Goal: Information Seeking & Learning: Learn about a topic

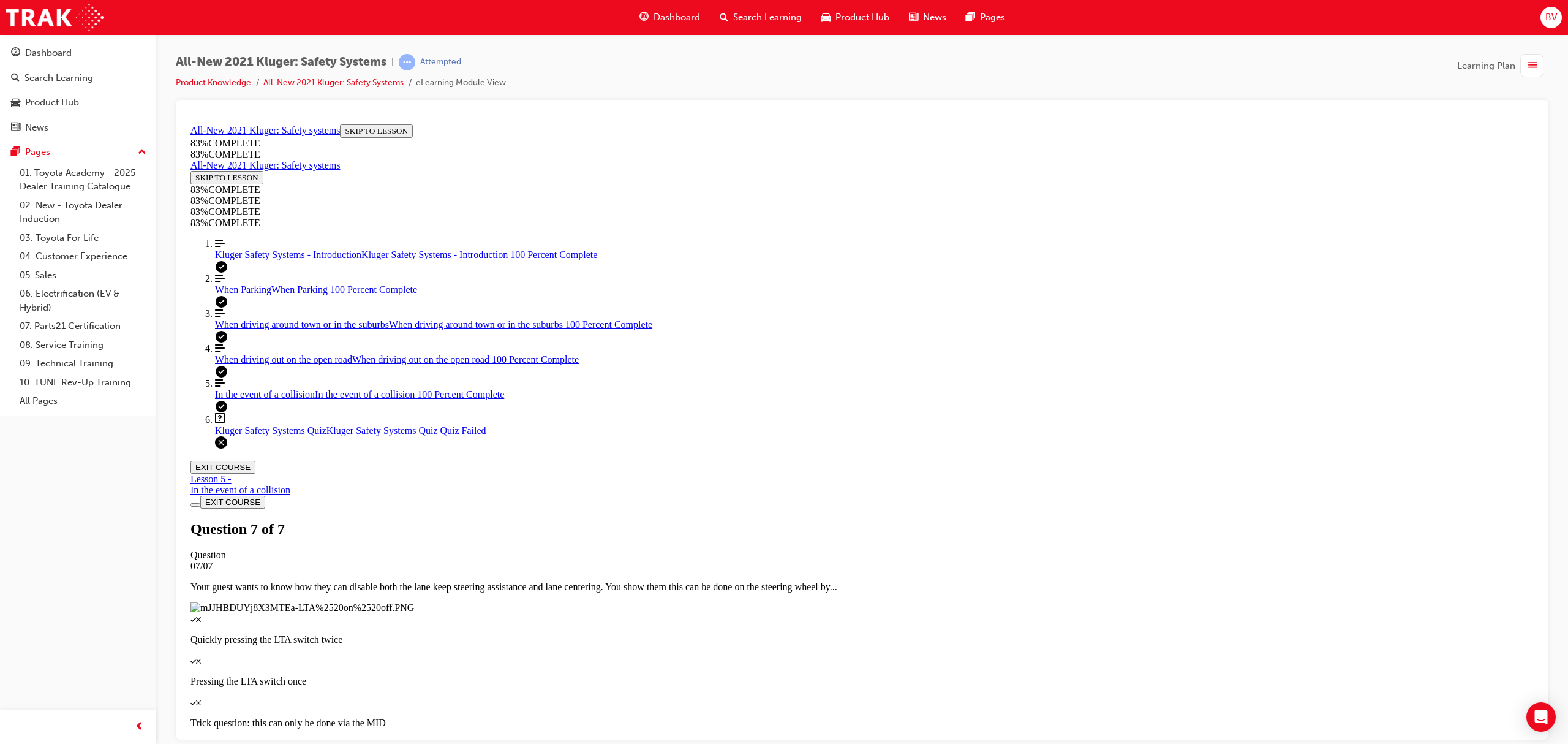
scroll to position [44, 0]
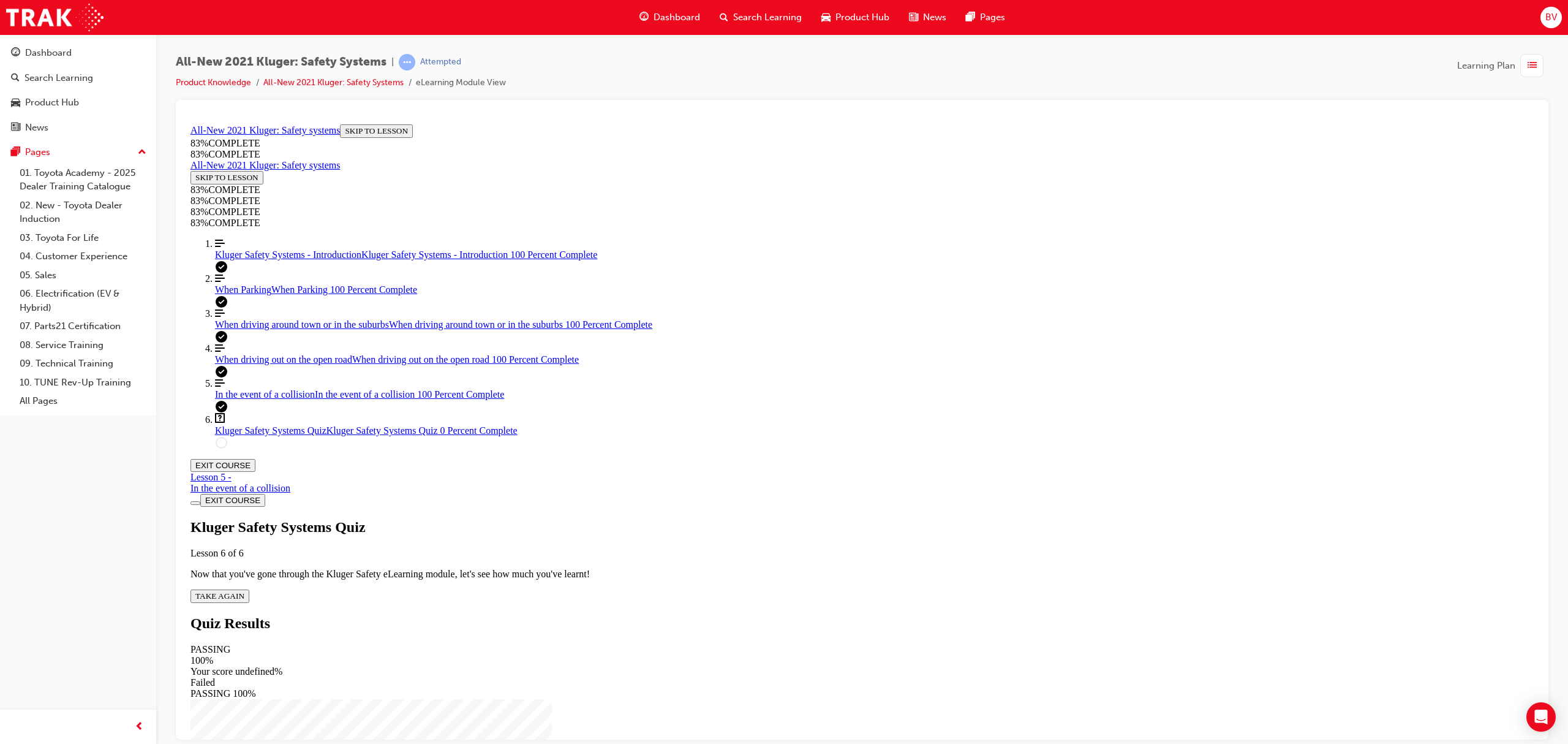
click at [245, 590] on span "TAKE AGAIN" at bounding box center [220, 595] width 49 height 9
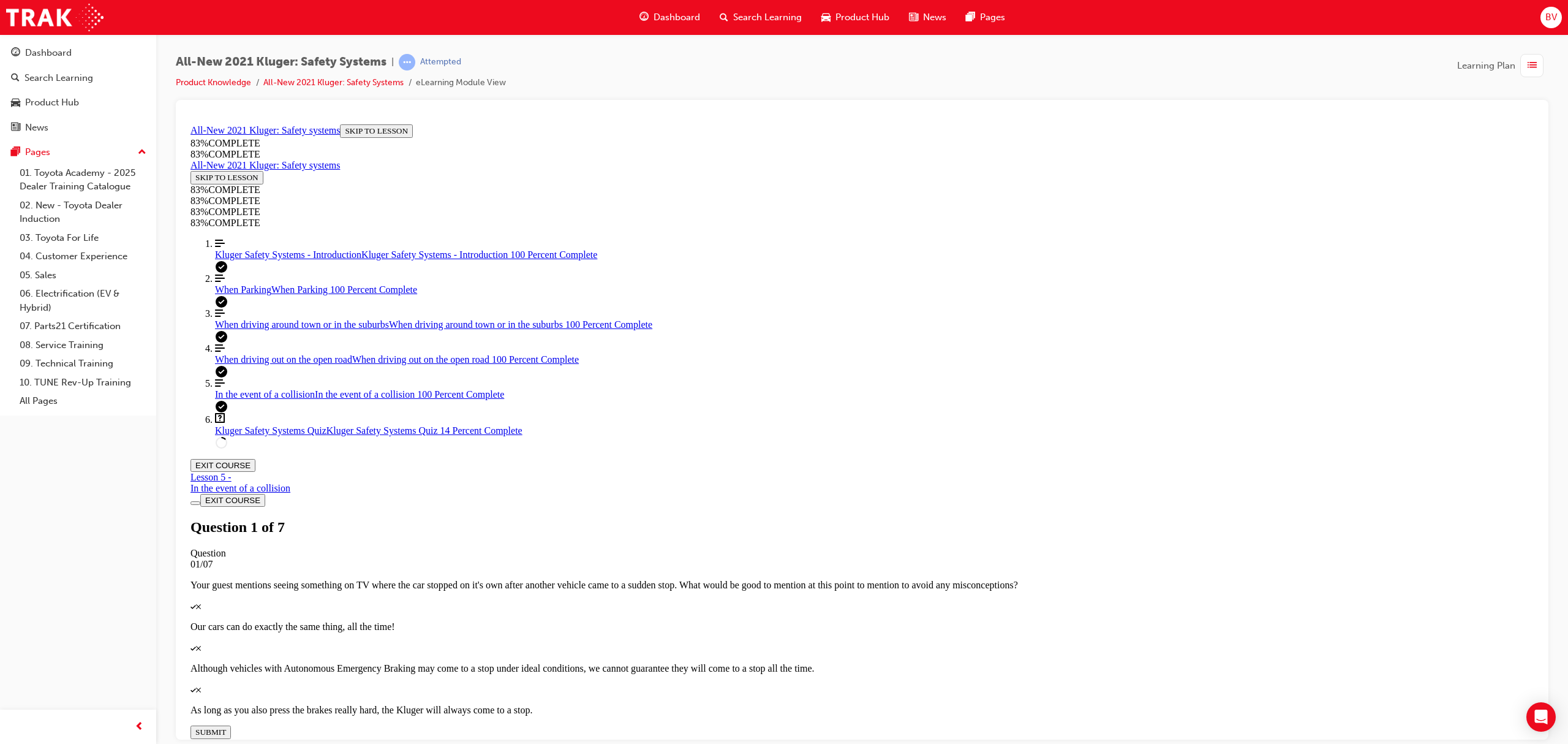
drag, startPoint x: 827, startPoint y: 373, endPoint x: 865, endPoint y: 426, distance: 65.2
drag, startPoint x: 833, startPoint y: 384, endPoint x: 873, endPoint y: 496, distance: 118.9
drag, startPoint x: 817, startPoint y: 378, endPoint x: 850, endPoint y: 374, distance: 33.2
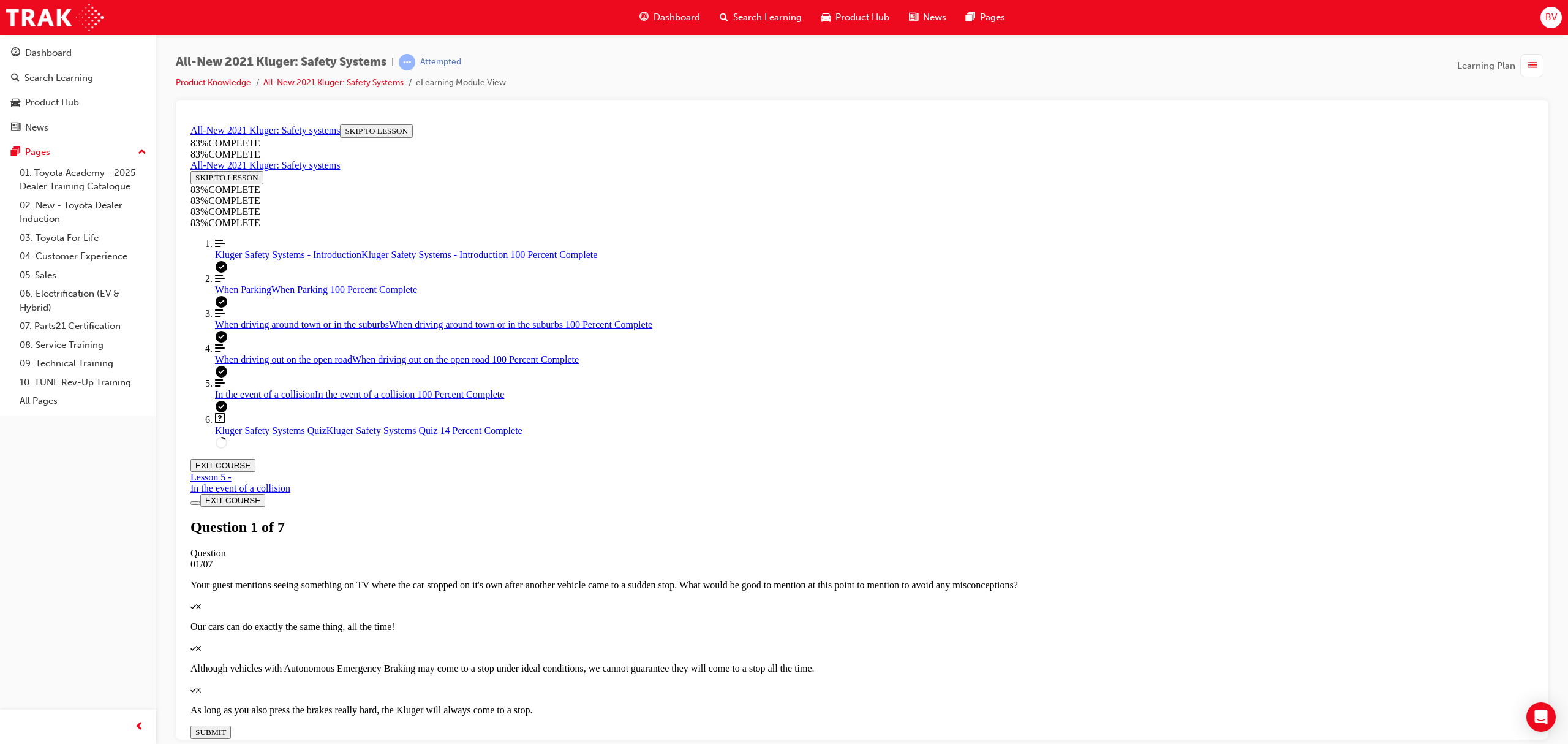
scroll to position [44, 0]
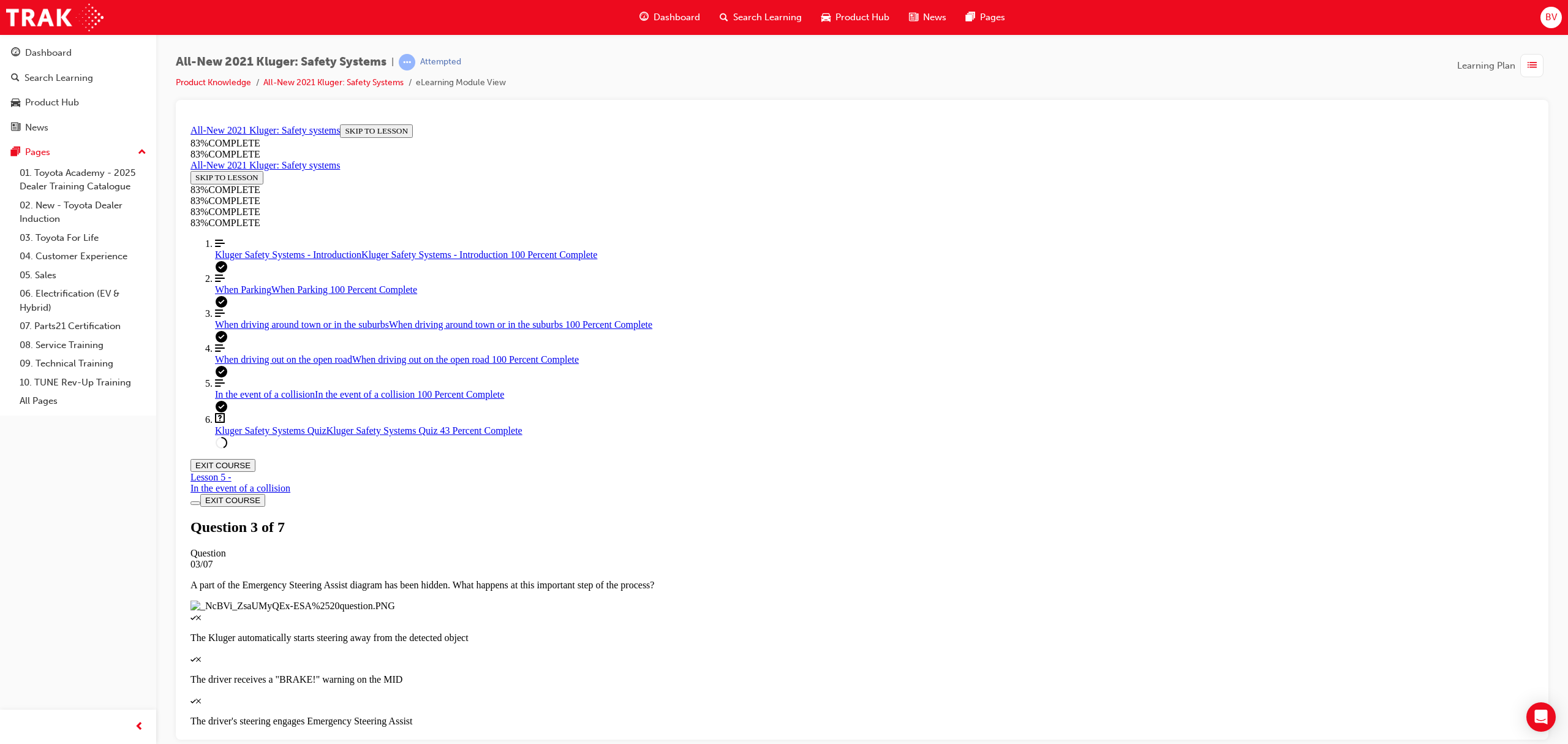
scroll to position [126, 0]
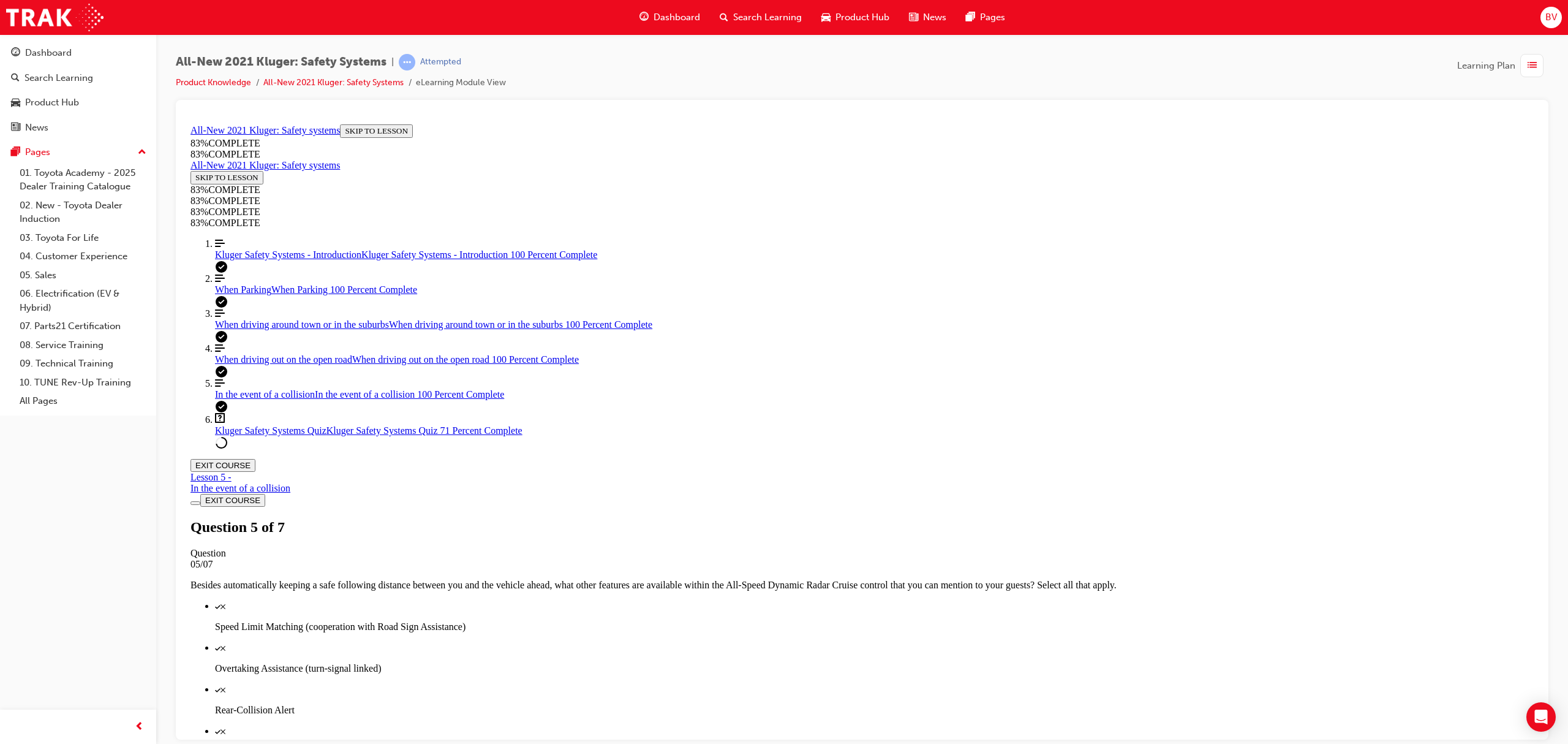
scroll to position [44, 0]
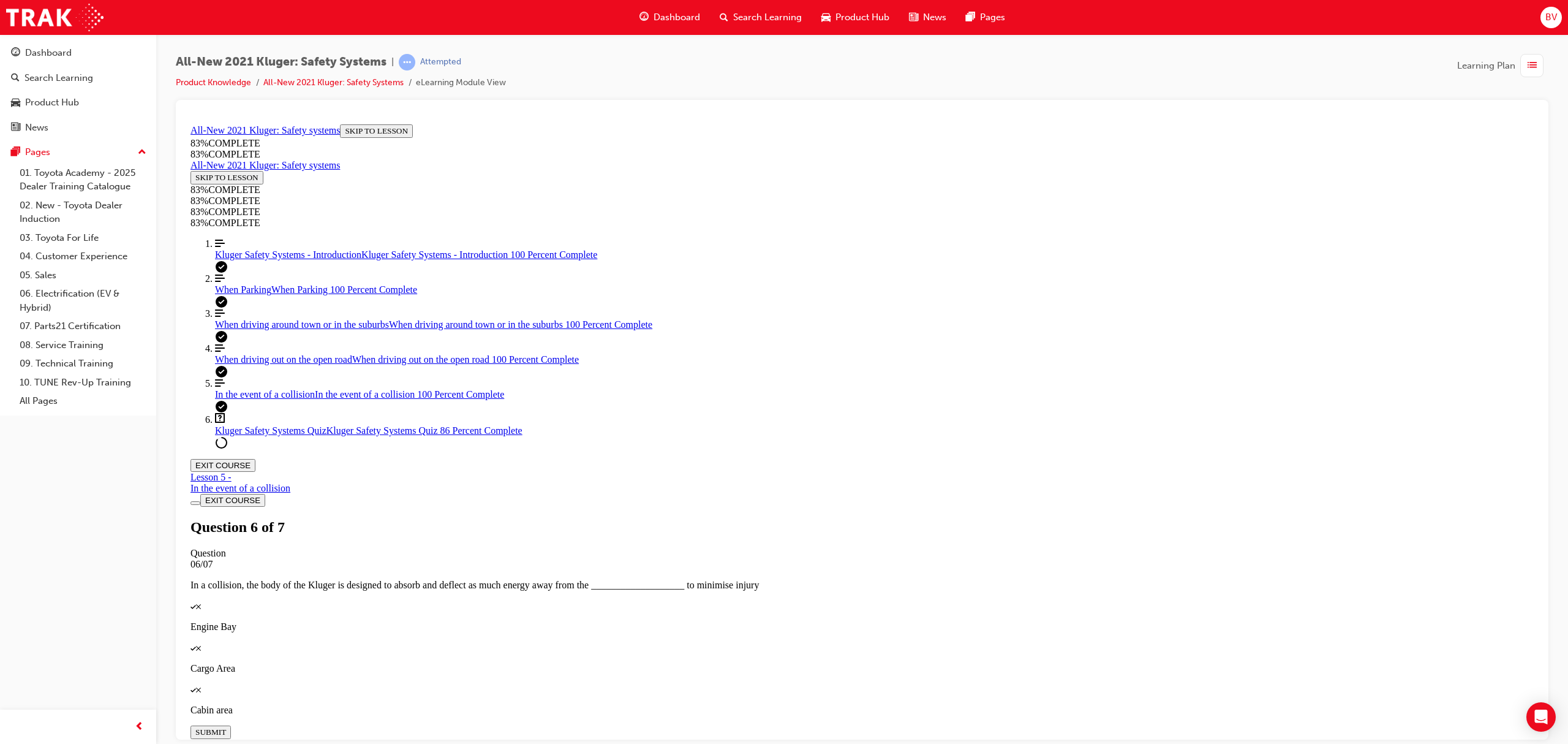
scroll to position [169, 0]
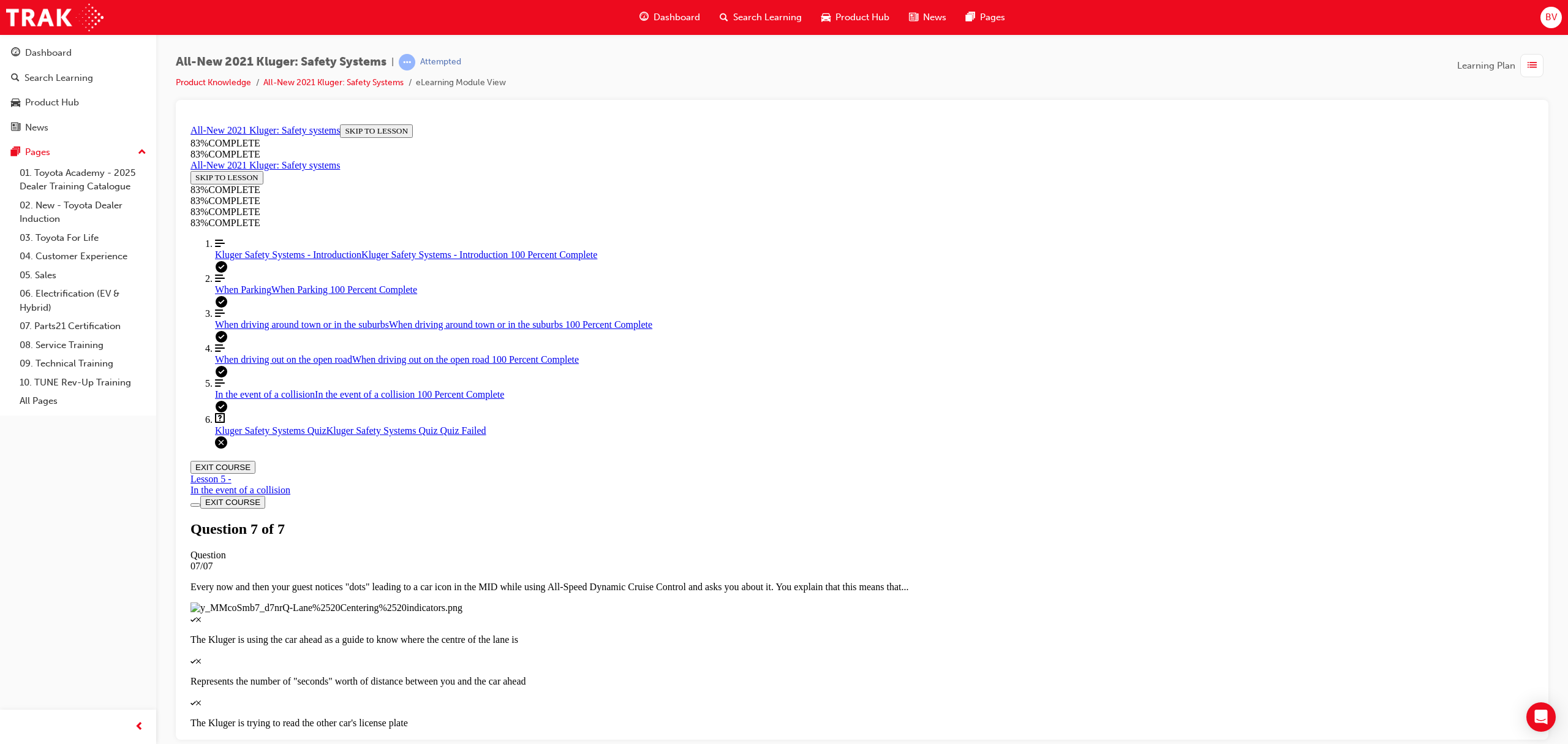
scroll to position [0, 0]
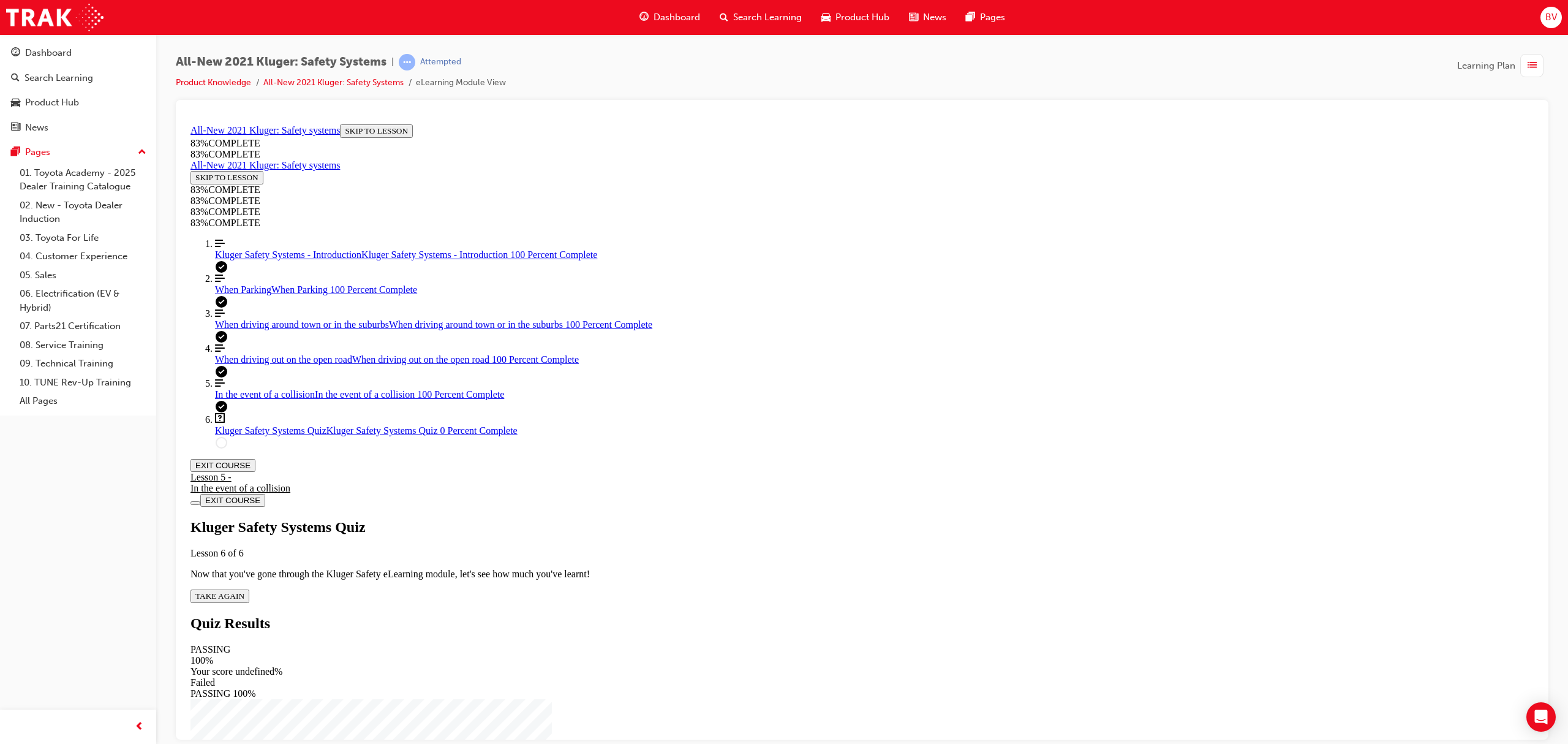
click at [190, 471] on icon "Lesson Content" at bounding box center [190, 471] width 0 height 0
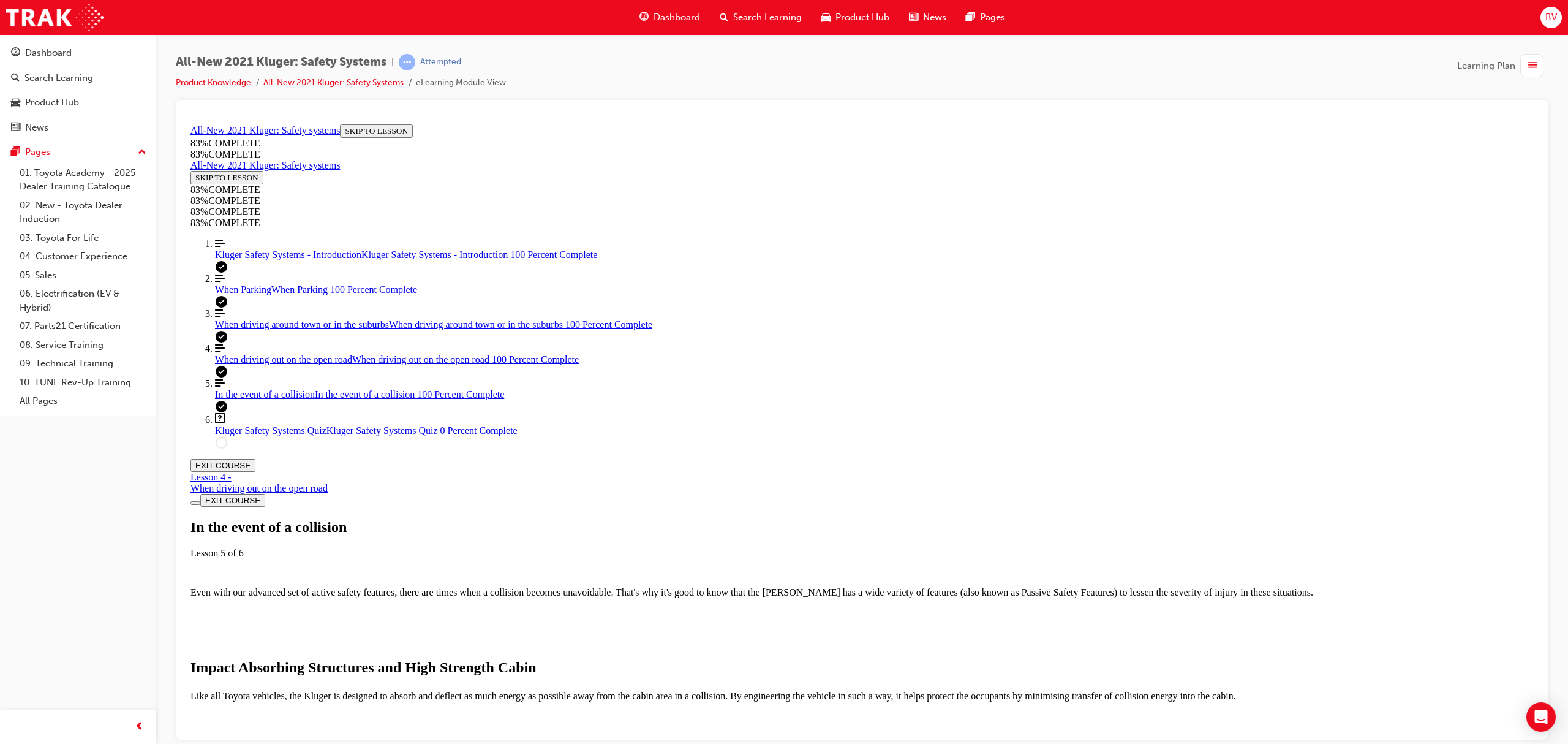
scroll to position [206, 0]
click at [326, 743] on img "Lesson Content" at bounding box center [258, 753] width 135 height 11
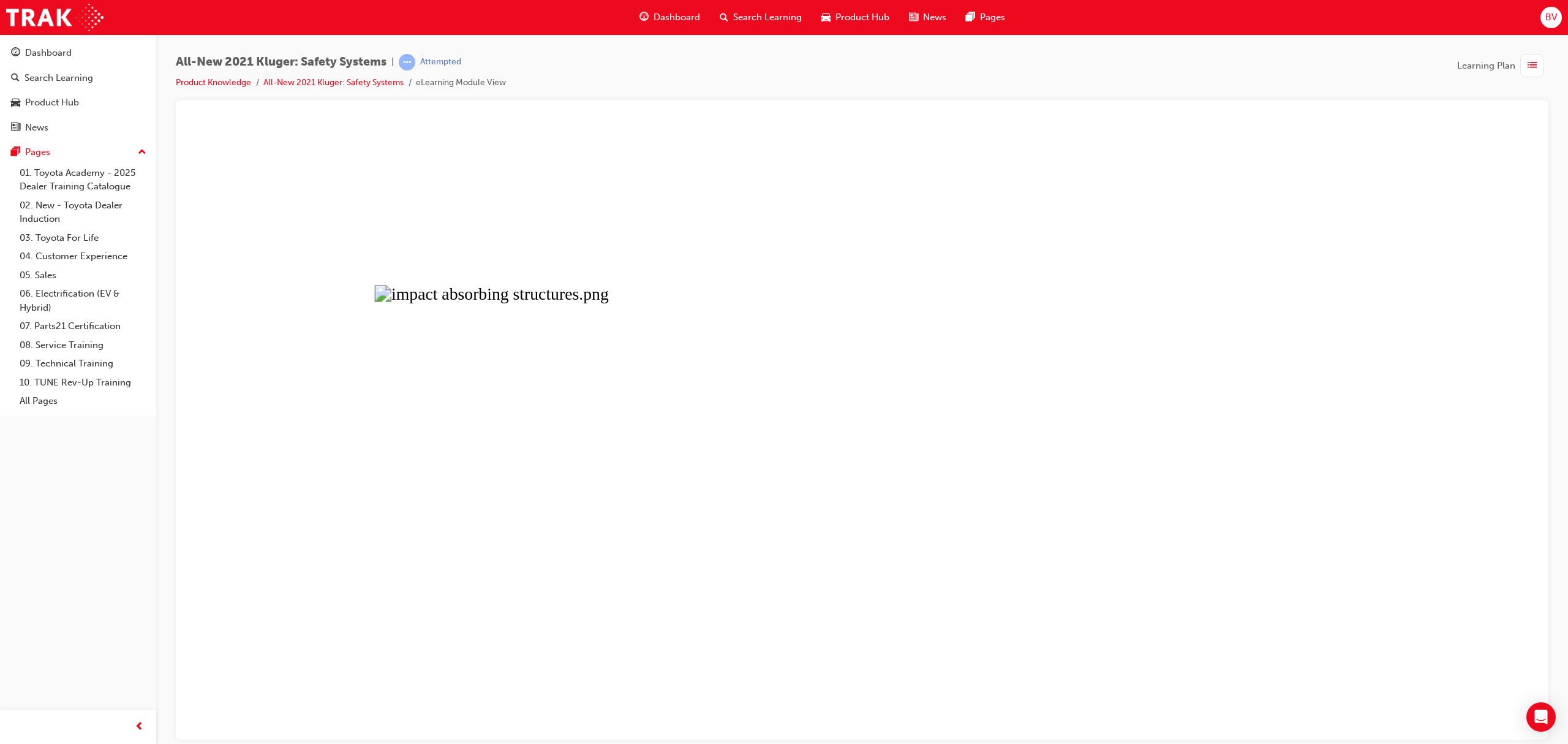
click at [672, 431] on button "Unzoom image" at bounding box center [862, 429] width 1353 height 620
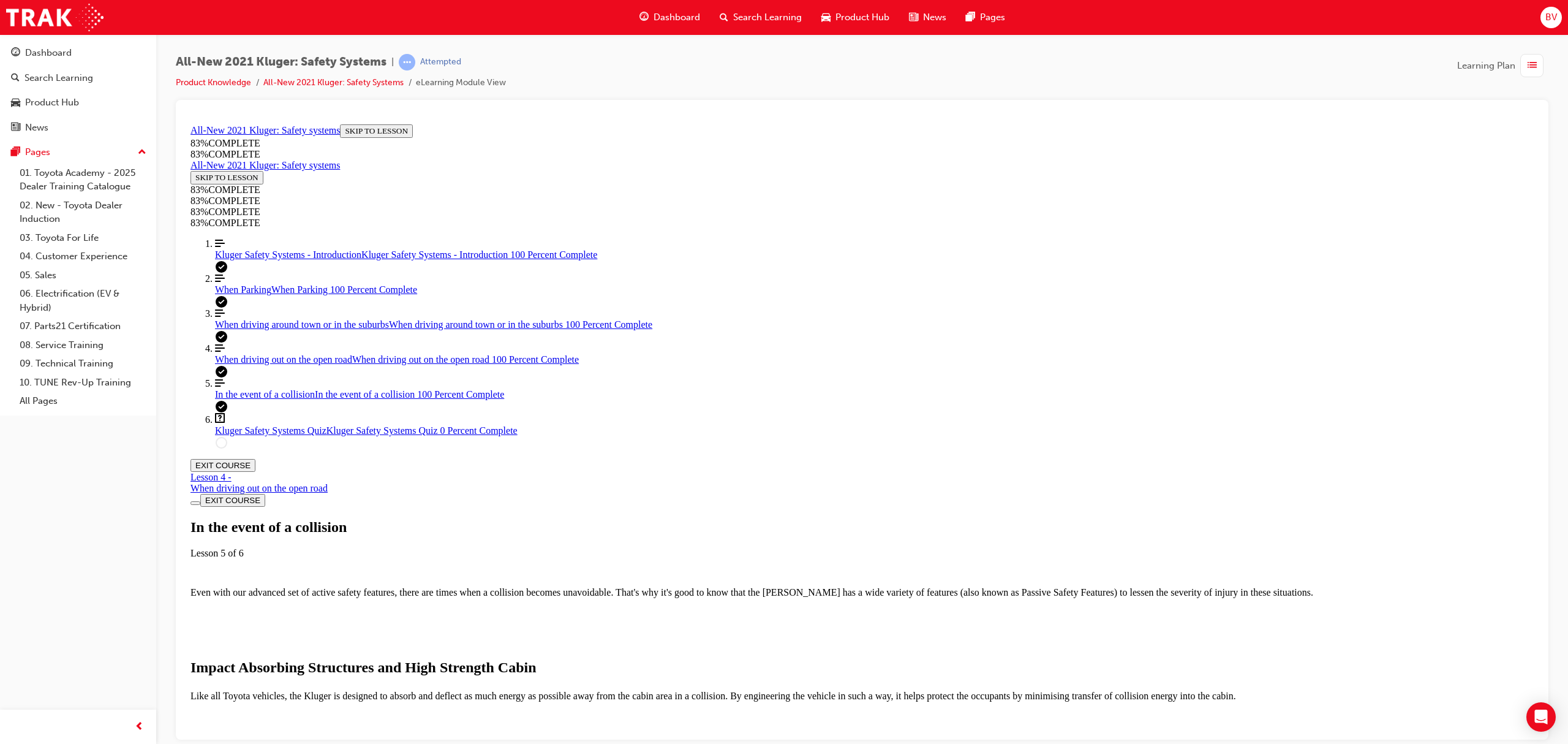
scroll to position [614, 0]
click at [272, 435] on span "Kluger Safety Systems Quiz" at bounding box center [271, 429] width 112 height 11
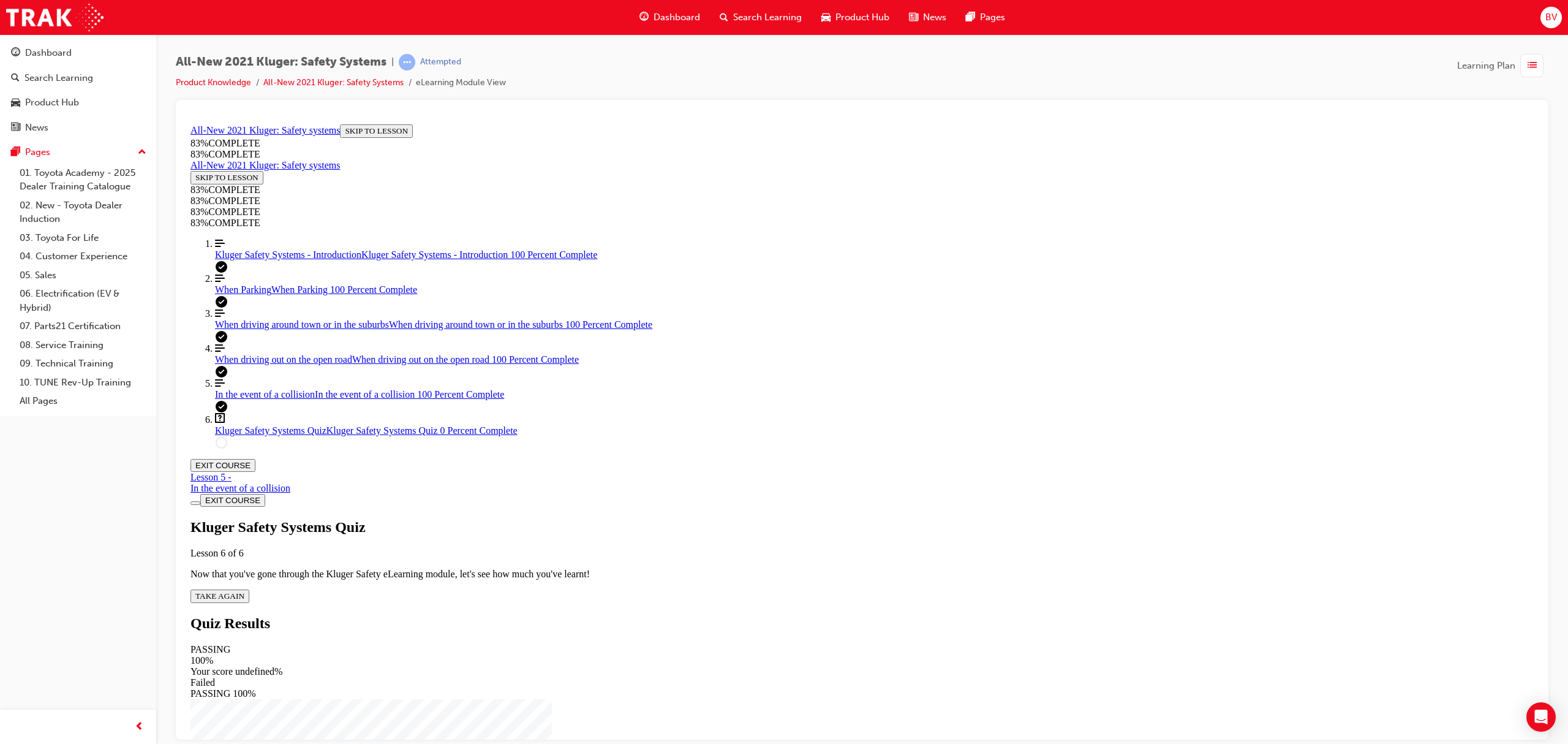
scroll to position [42, 0]
click at [245, 590] on span "TAKE AGAIN" at bounding box center [220, 595] width 49 height 9
click at [279, 399] on span "In the event of a collision" at bounding box center [265, 393] width 100 height 11
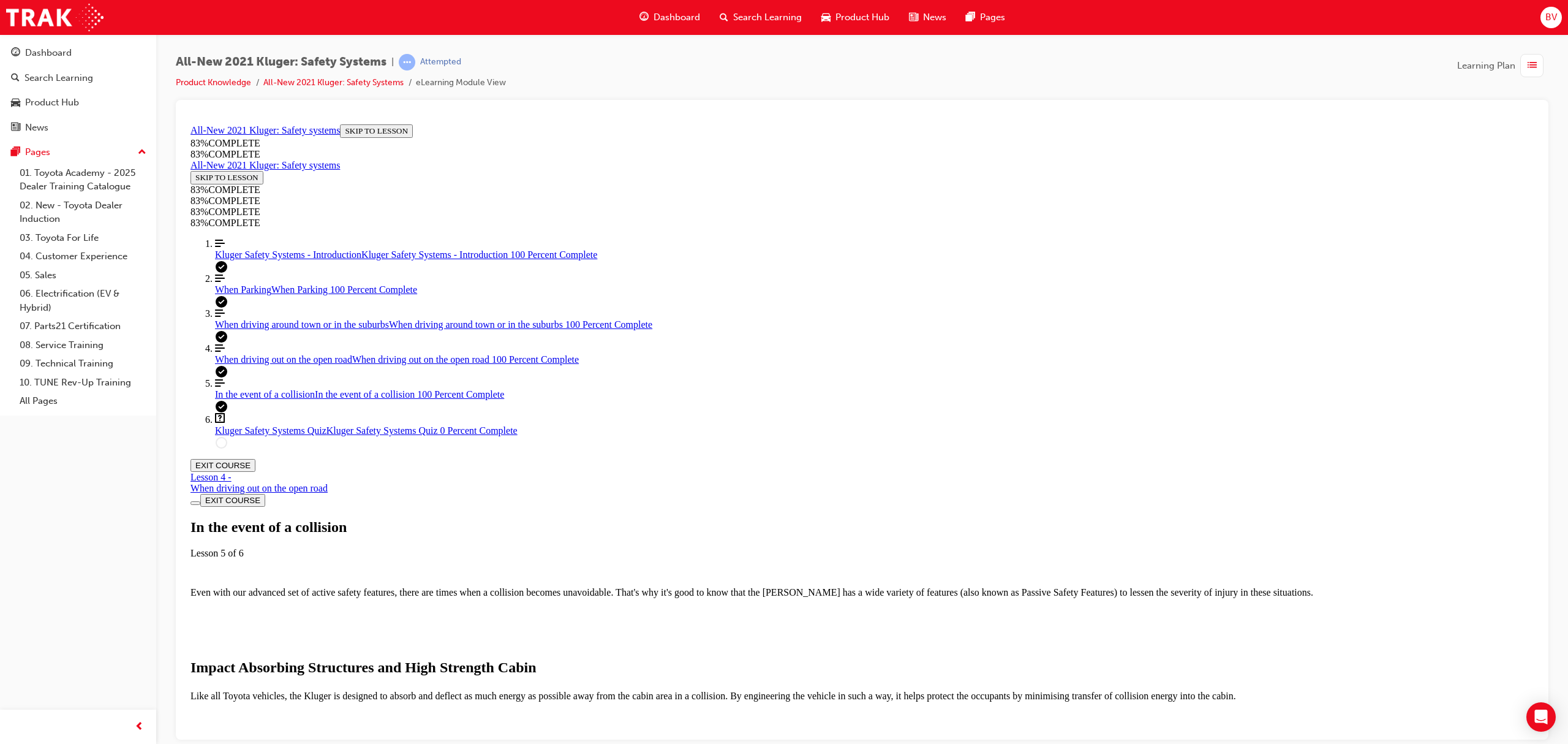
scroll to position [42, 0]
click at [277, 435] on span "Kluger Safety Systems Quiz" at bounding box center [271, 429] width 112 height 11
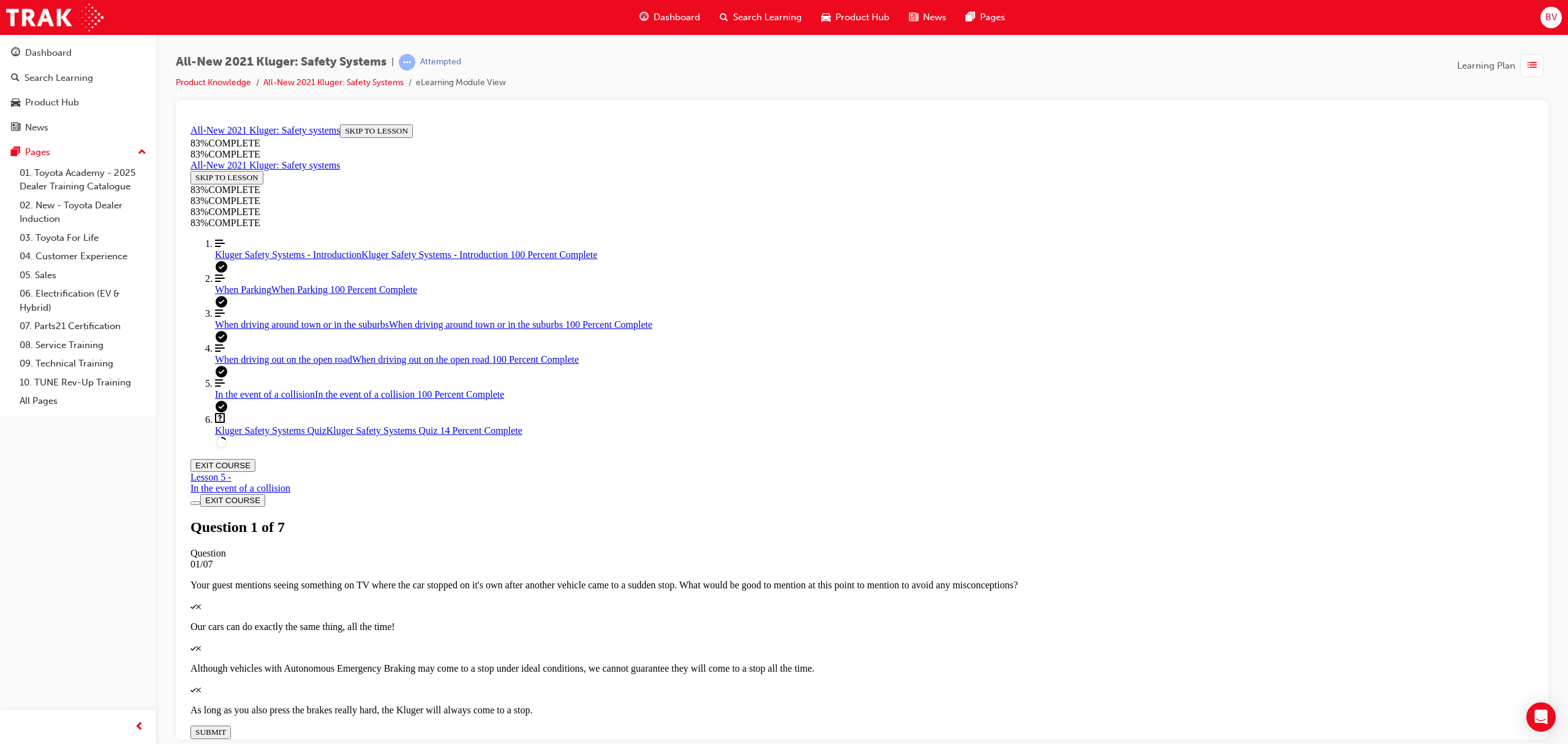
drag, startPoint x: 856, startPoint y: 375, endPoint x: 900, endPoint y: 424, distance: 65.9
drag, startPoint x: 824, startPoint y: 382, endPoint x: 854, endPoint y: 490, distance: 112.1
drag, startPoint x: 807, startPoint y: 378, endPoint x: 866, endPoint y: 394, distance: 61.1
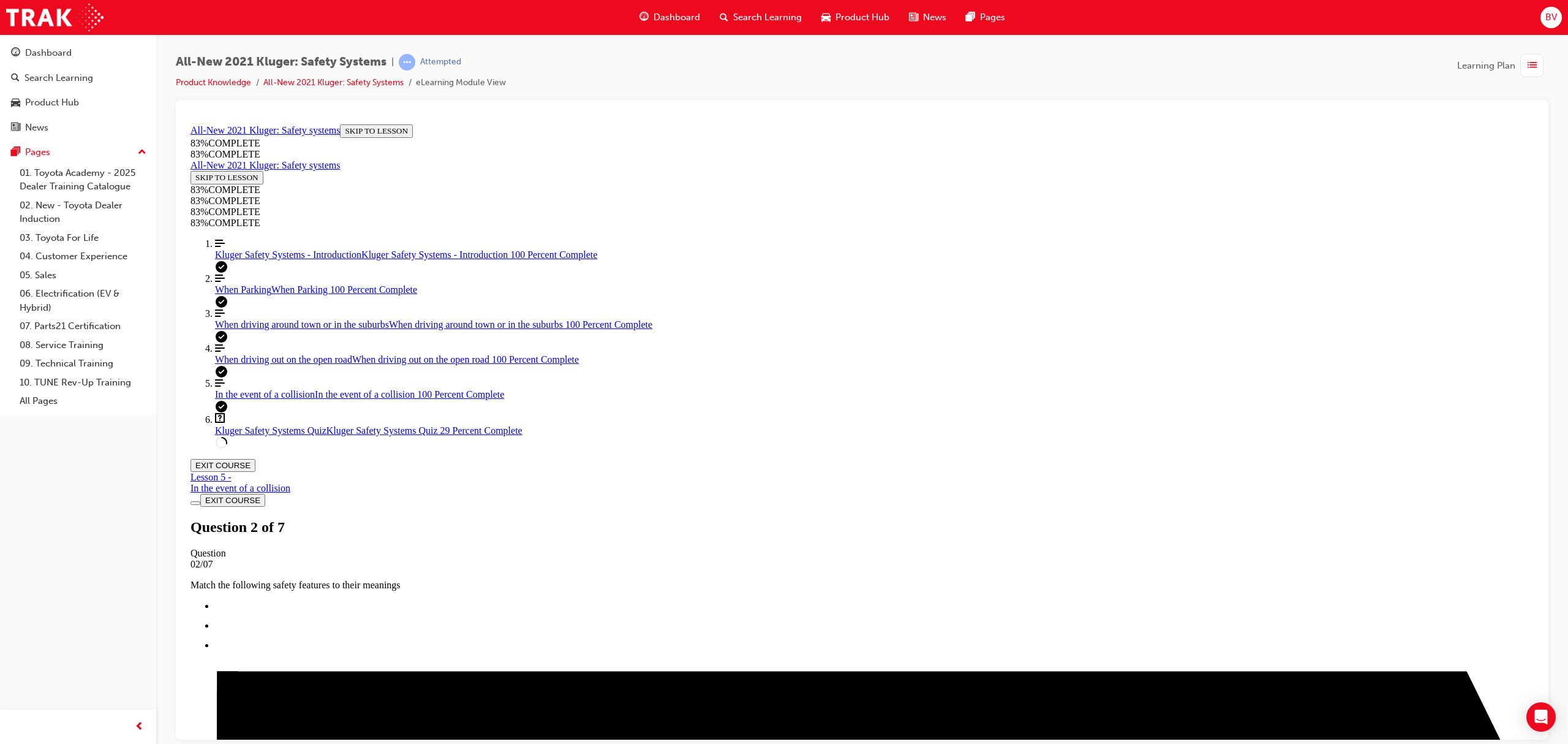
scroll to position [44, 0]
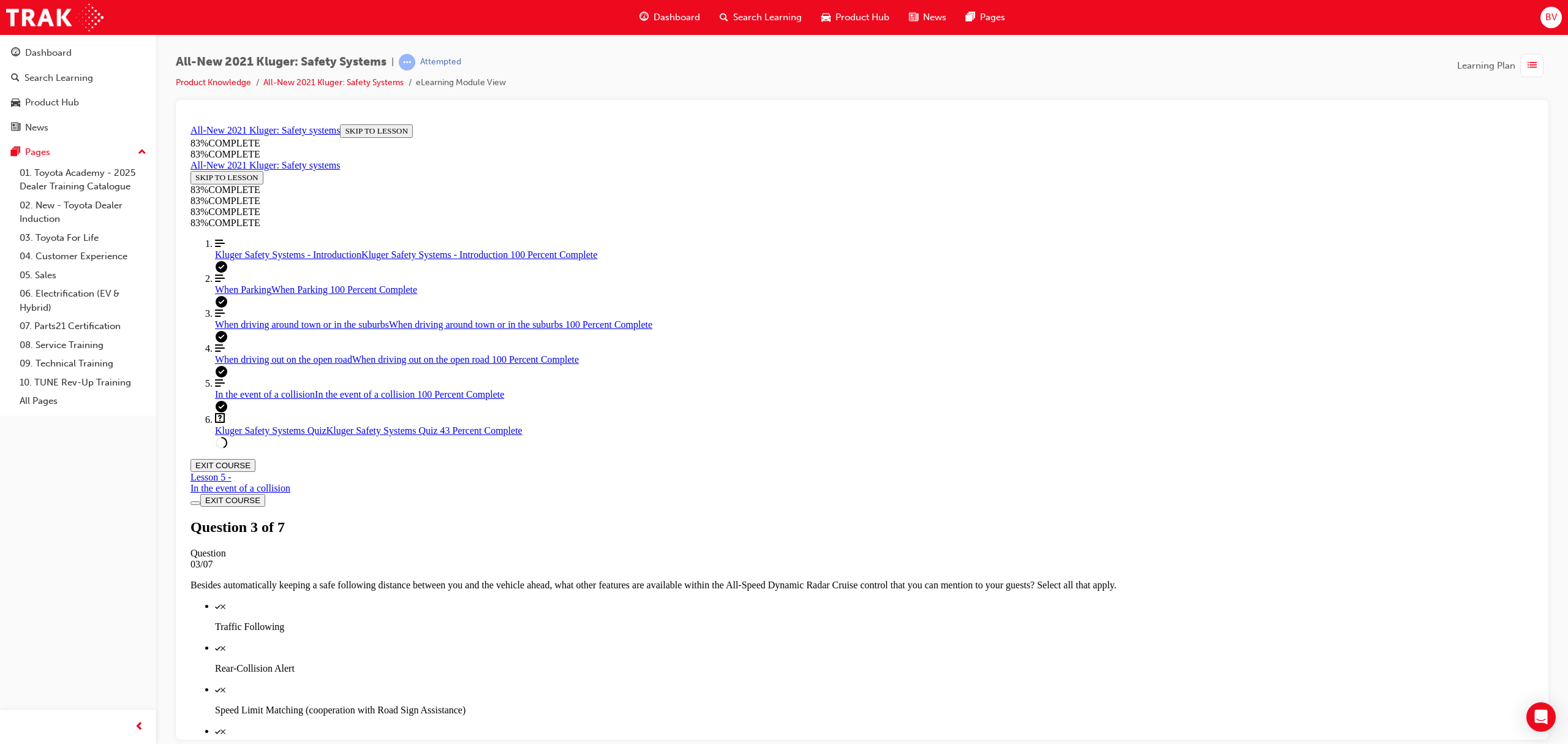
scroll to position [44, 0]
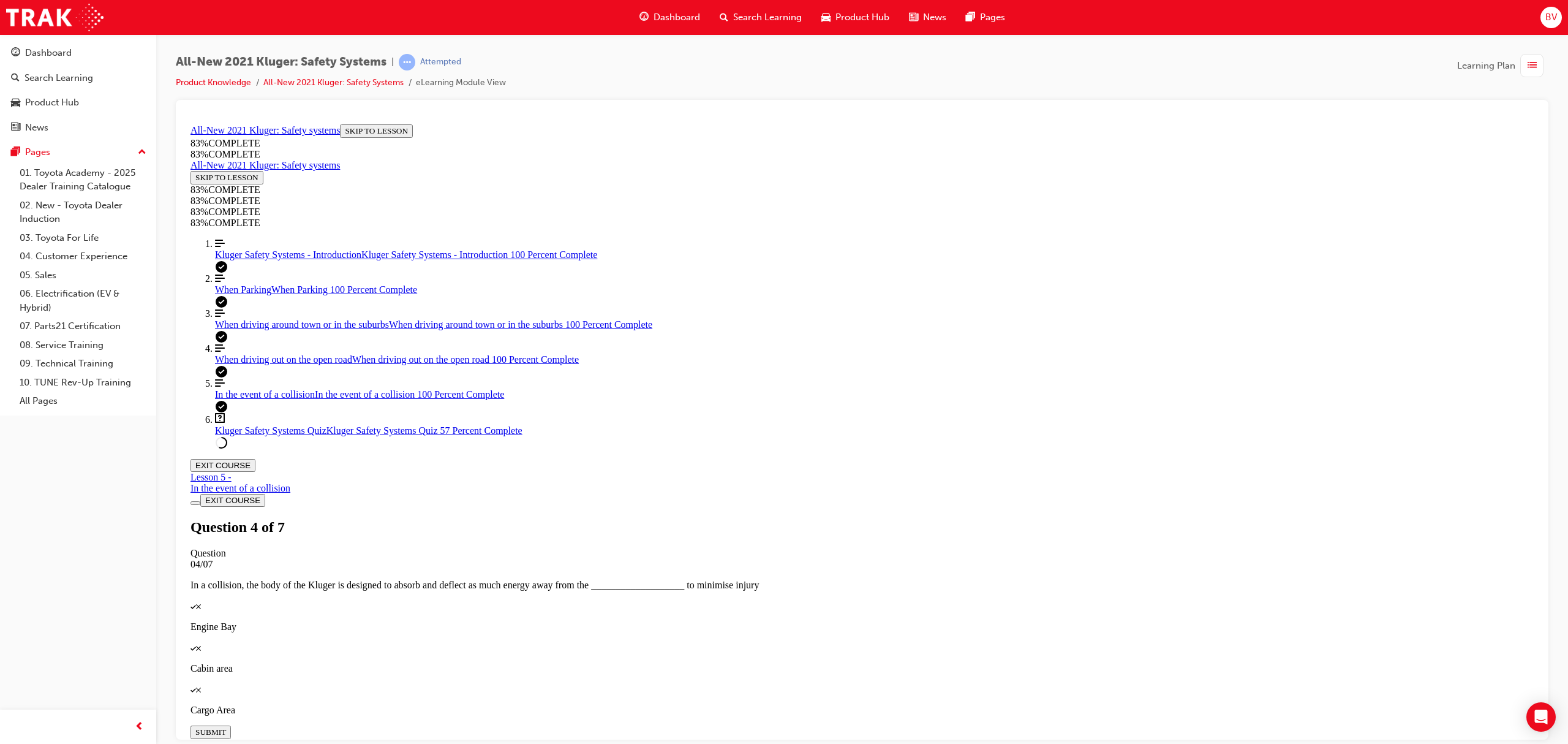
scroll to position [169, 0]
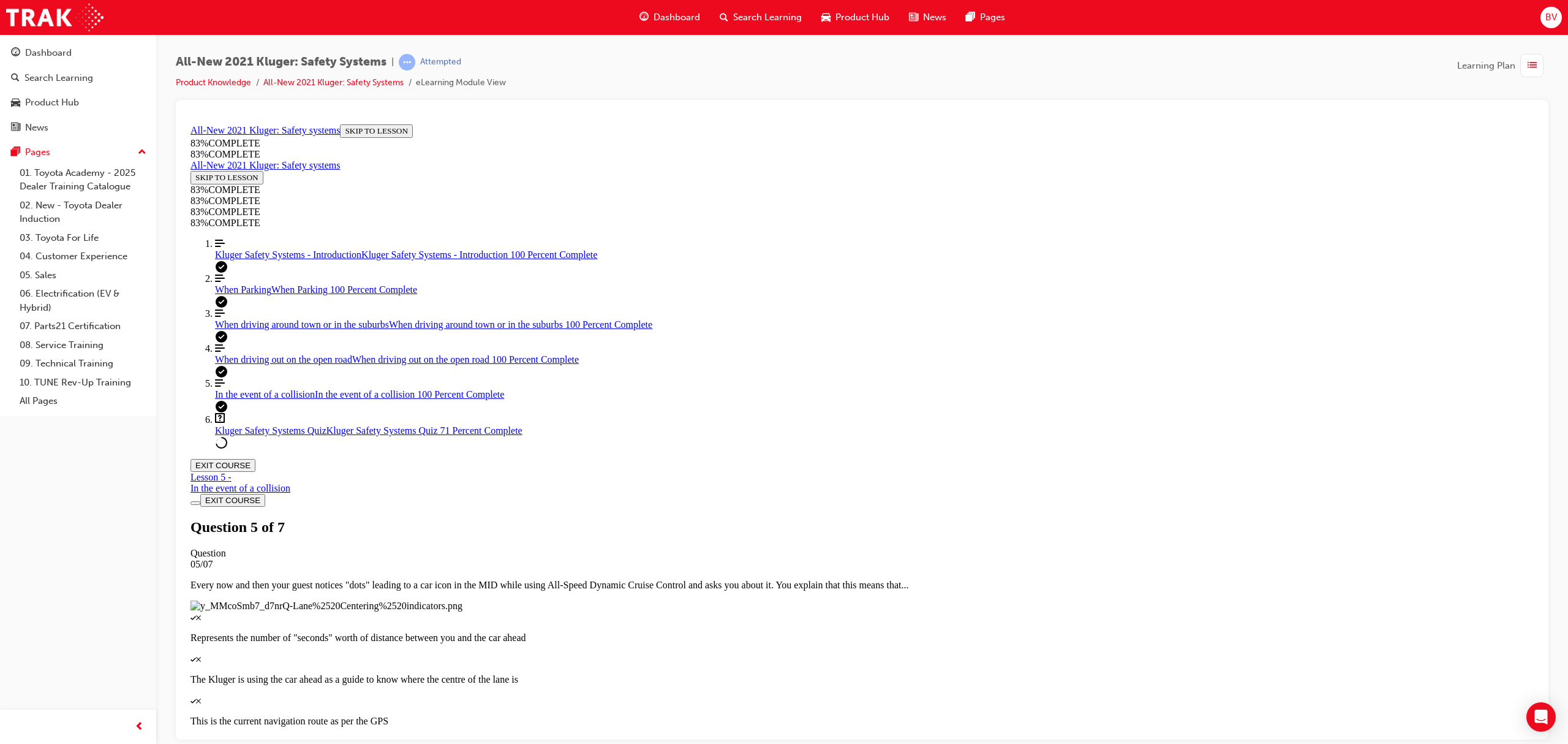
scroll to position [237, 0]
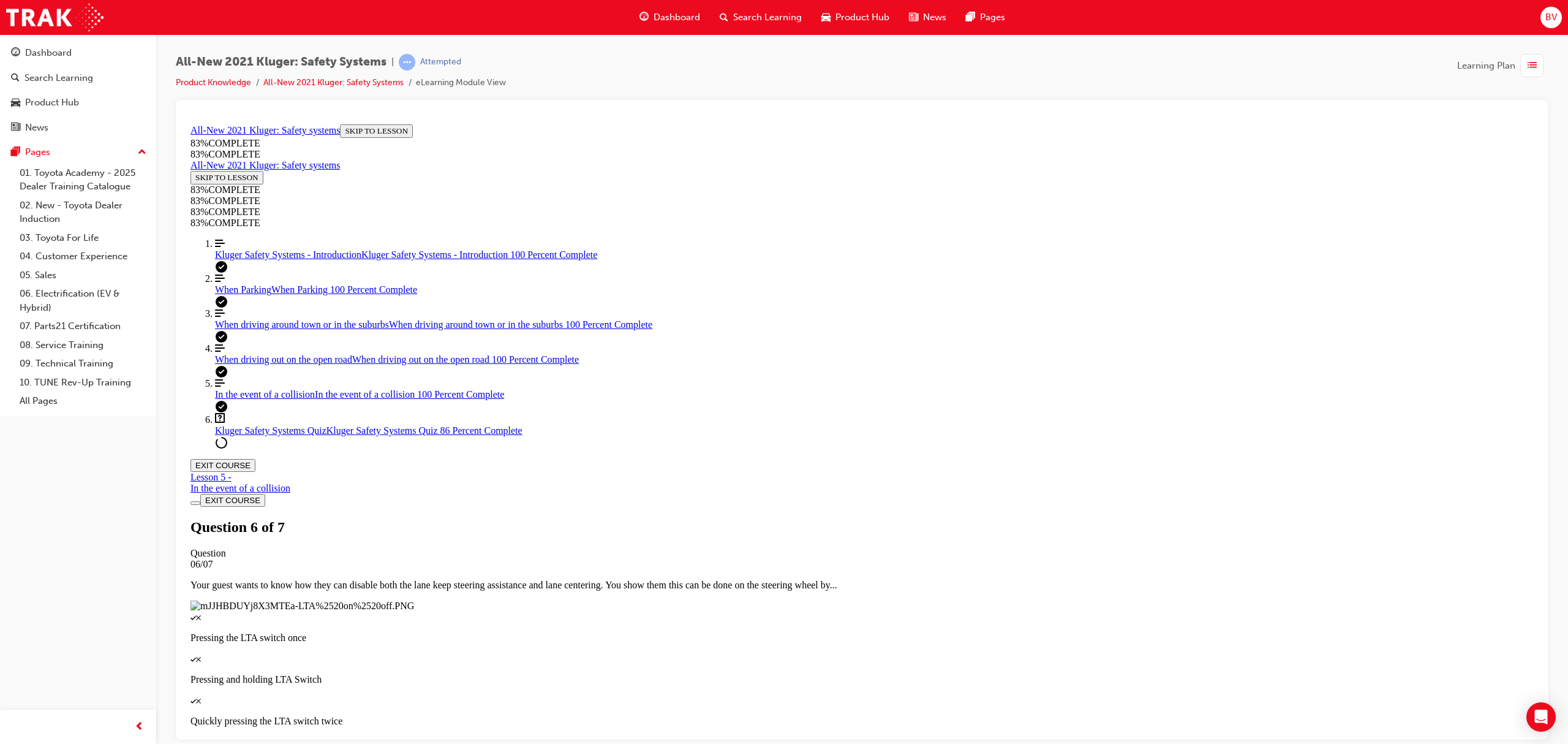
click at [267, 399] on span "In the event of a collision" at bounding box center [265, 393] width 100 height 11
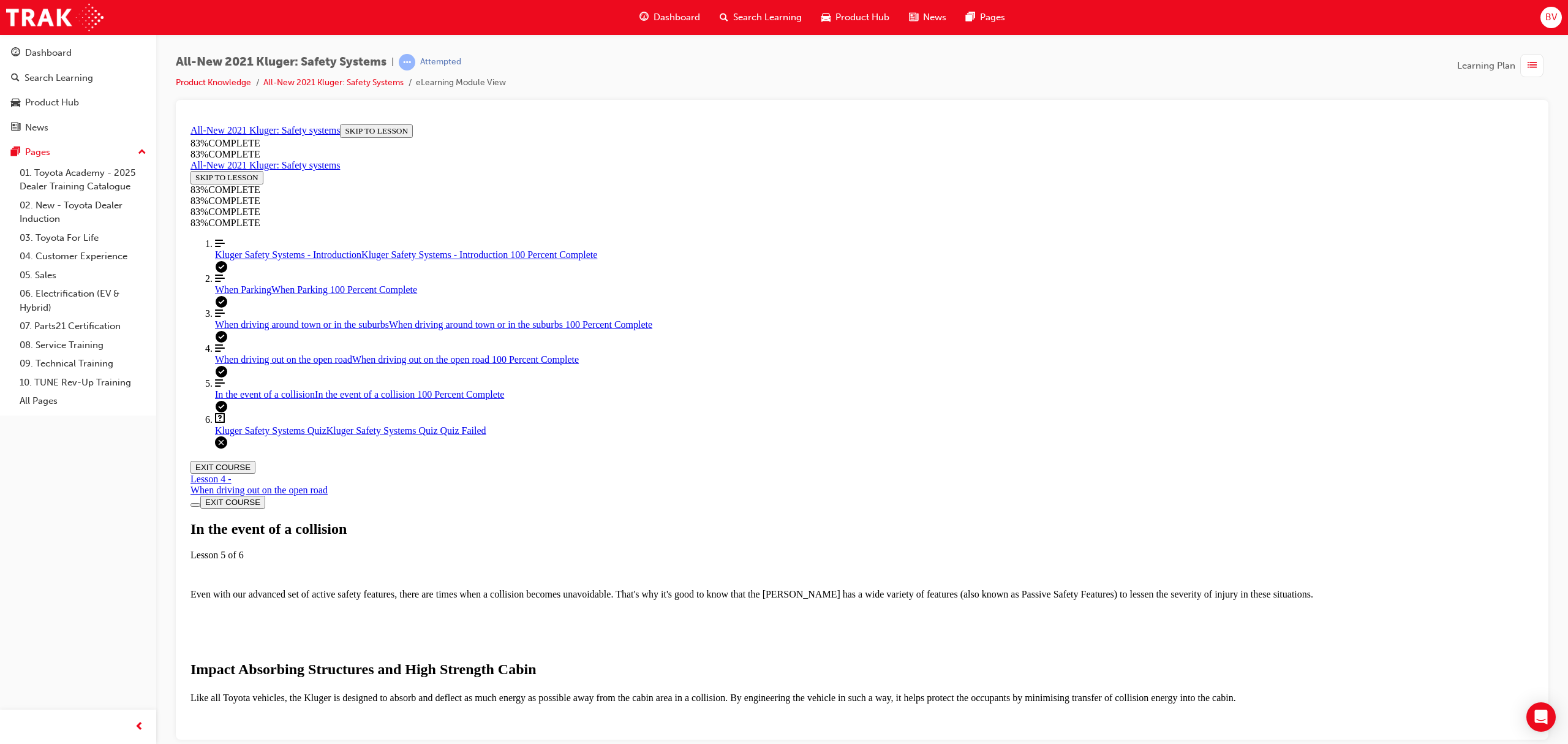
scroll to position [0, 0]
click at [328, 473] on div "Lesson 4 - When driving out on the open road" at bounding box center [259, 484] width 137 height 22
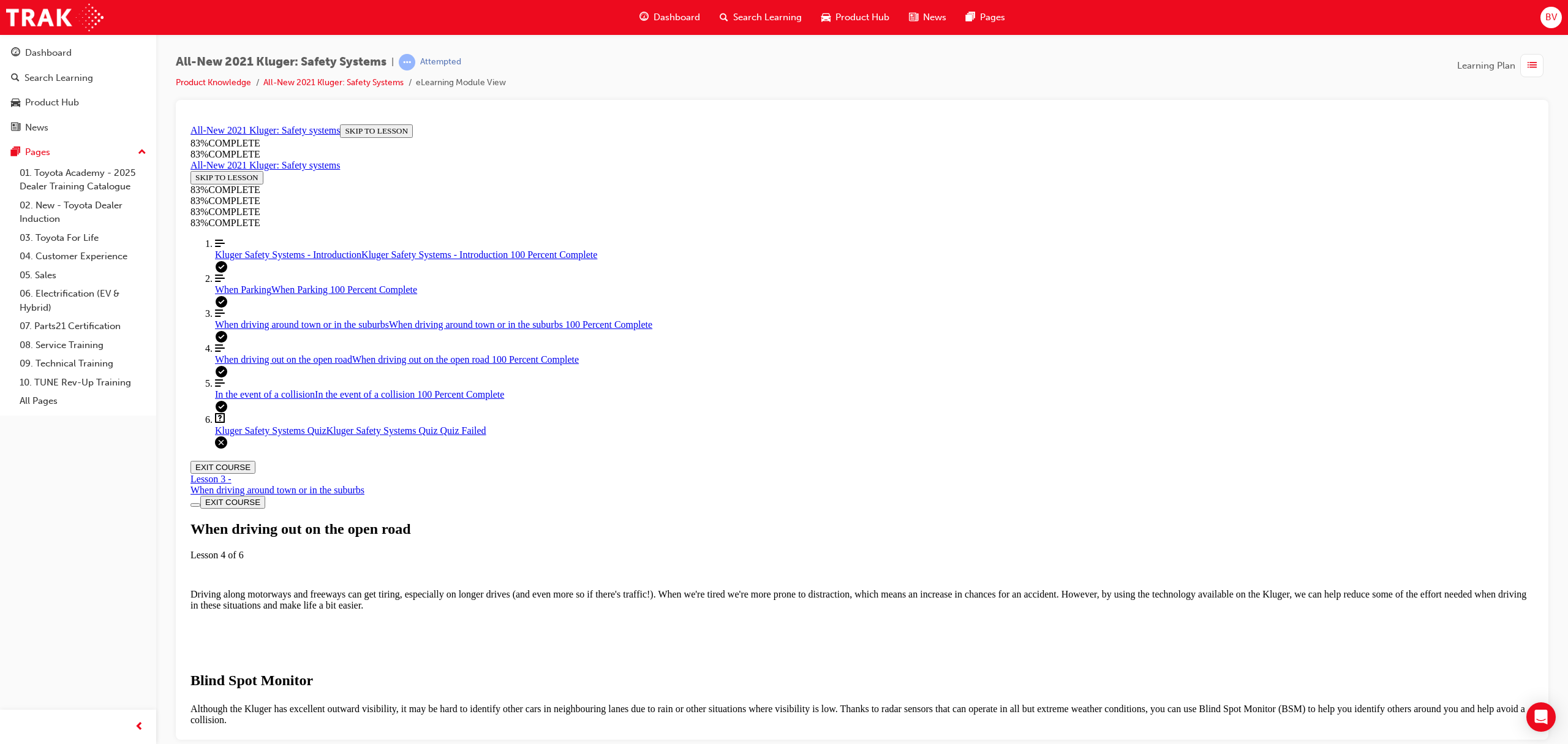
scroll to position [1389, 0]
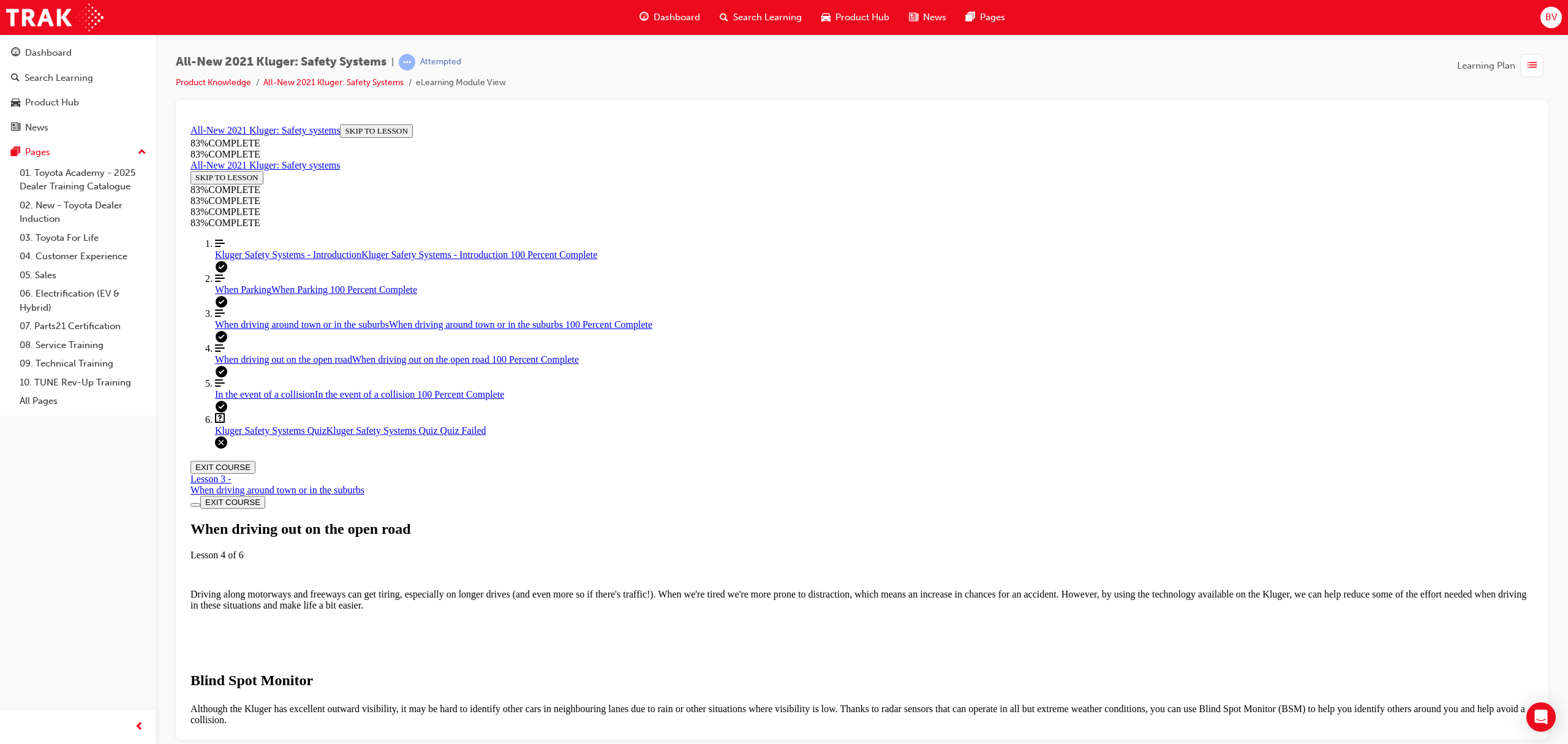
click at [323, 435] on div "Kluger Safety Systems Quiz Kluger Safety Systems Quiz Quiz Failed" at bounding box center [874, 429] width 1318 height 11
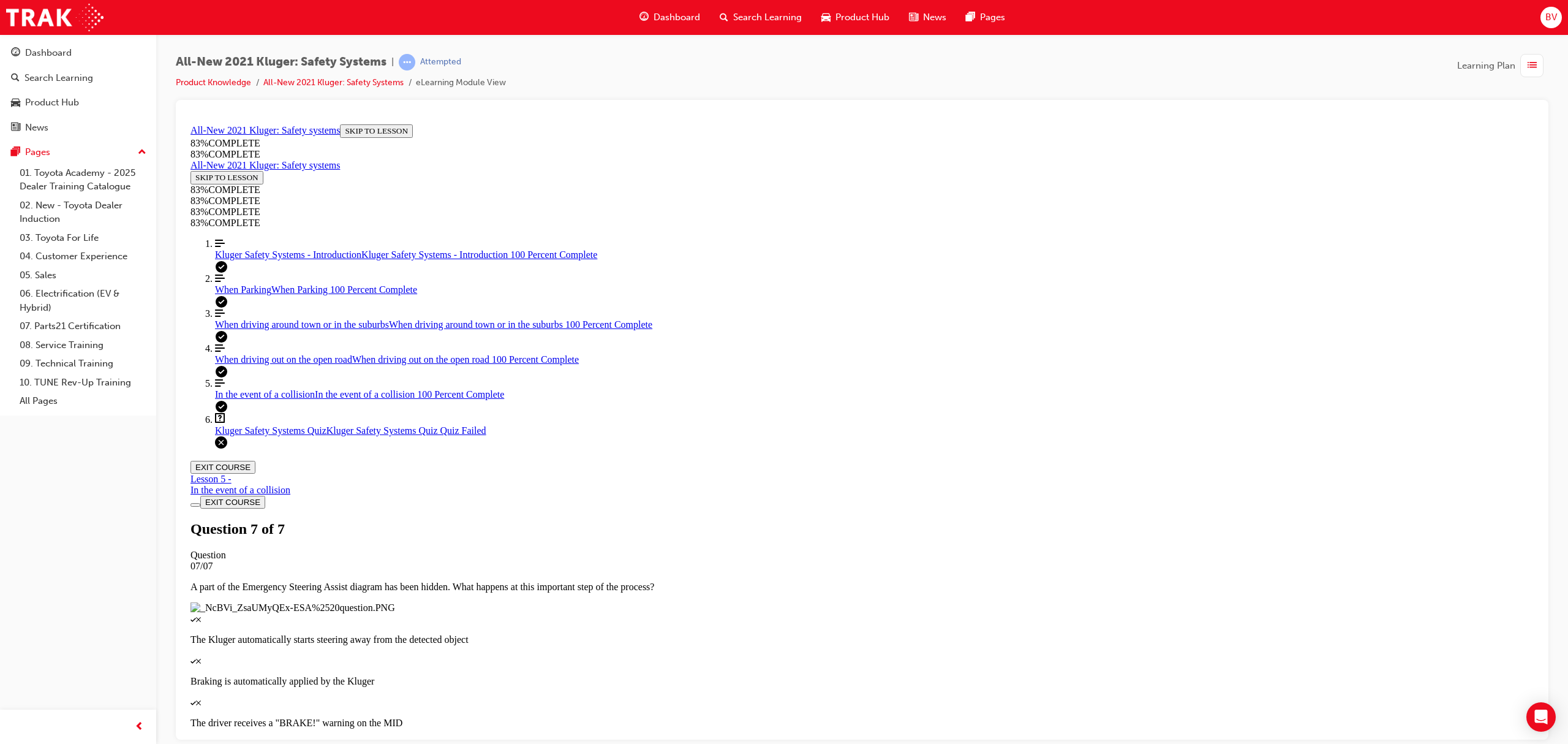
scroll to position [44, 0]
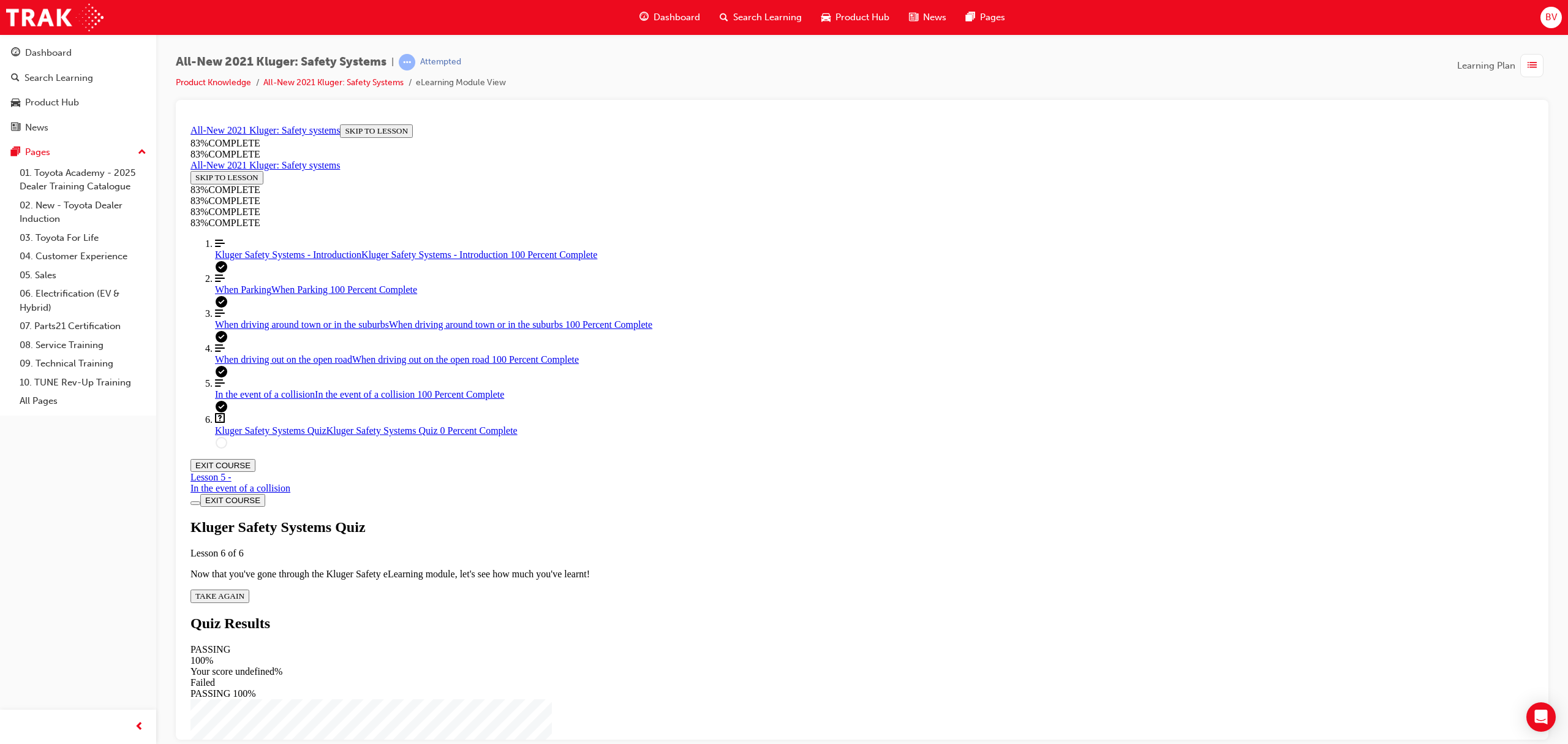
click at [250, 589] on button "TAKE AGAIN" at bounding box center [220, 595] width 59 height 13
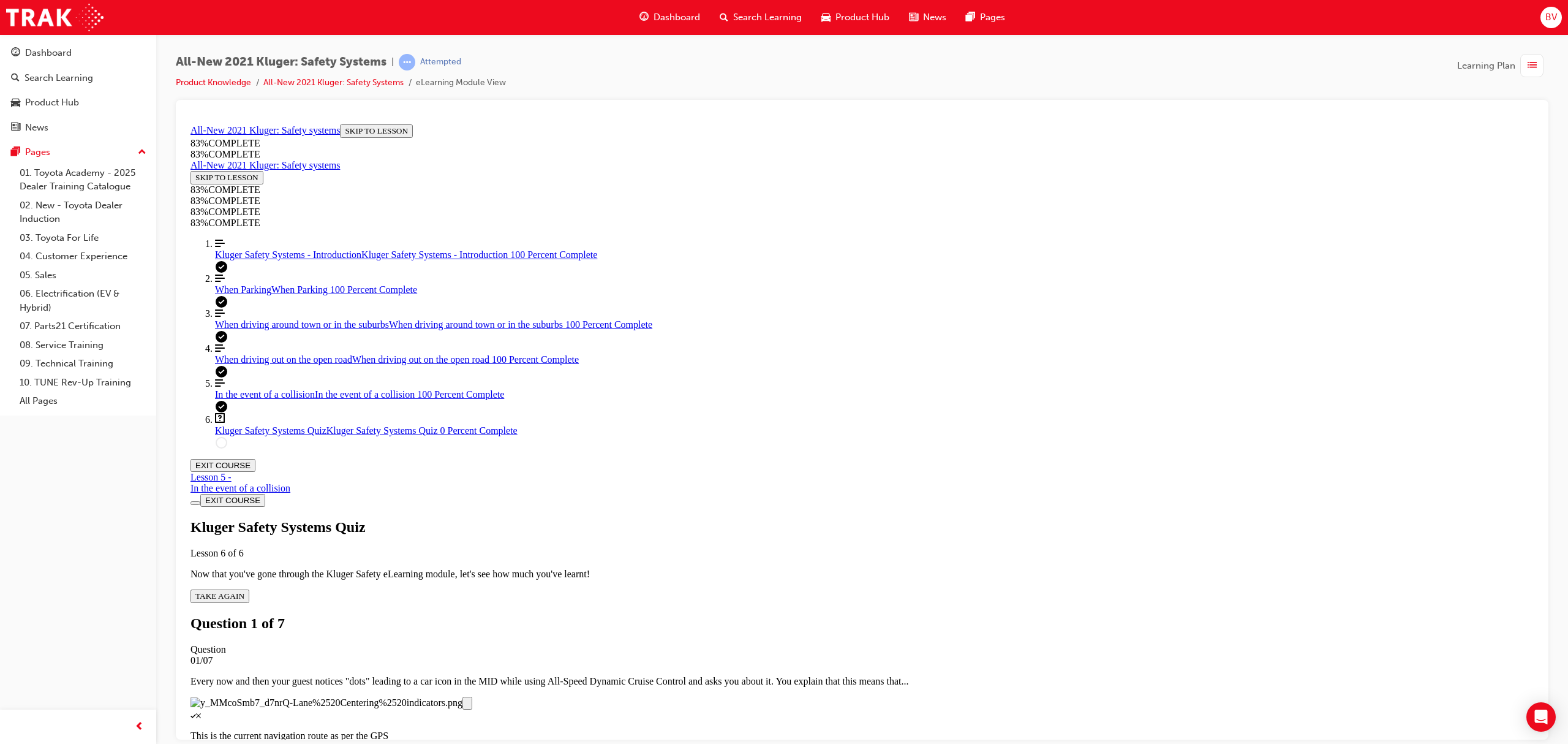
scroll to position [169, 0]
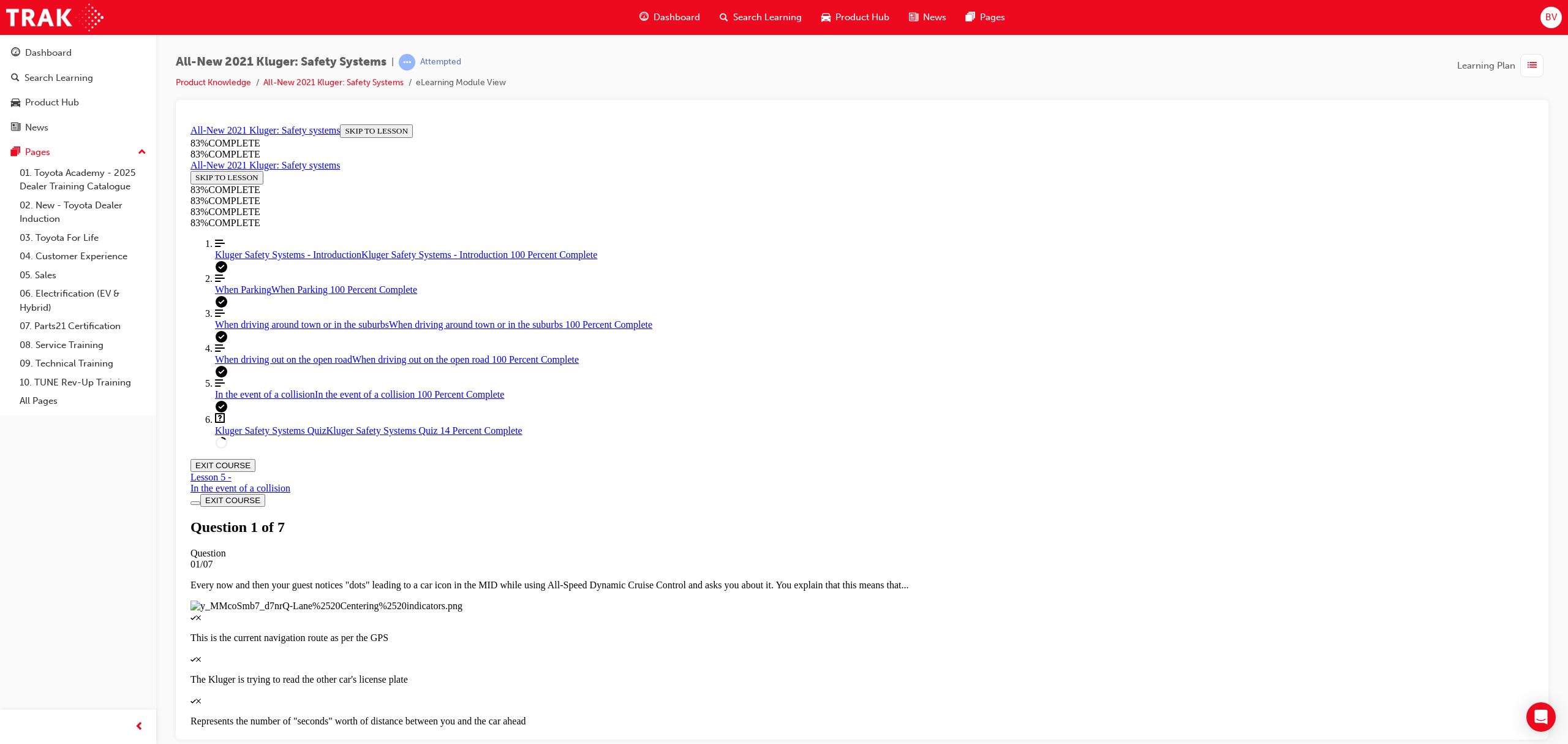
scroll to position [44, 0]
drag, startPoint x: 806, startPoint y: 489, endPoint x: 850, endPoint y: 431, distance: 72.8
drag, startPoint x: 817, startPoint y: 380, endPoint x: 854, endPoint y: 483, distance: 109.4
drag, startPoint x: 836, startPoint y: 375, endPoint x: 865, endPoint y: 377, distance: 29.1
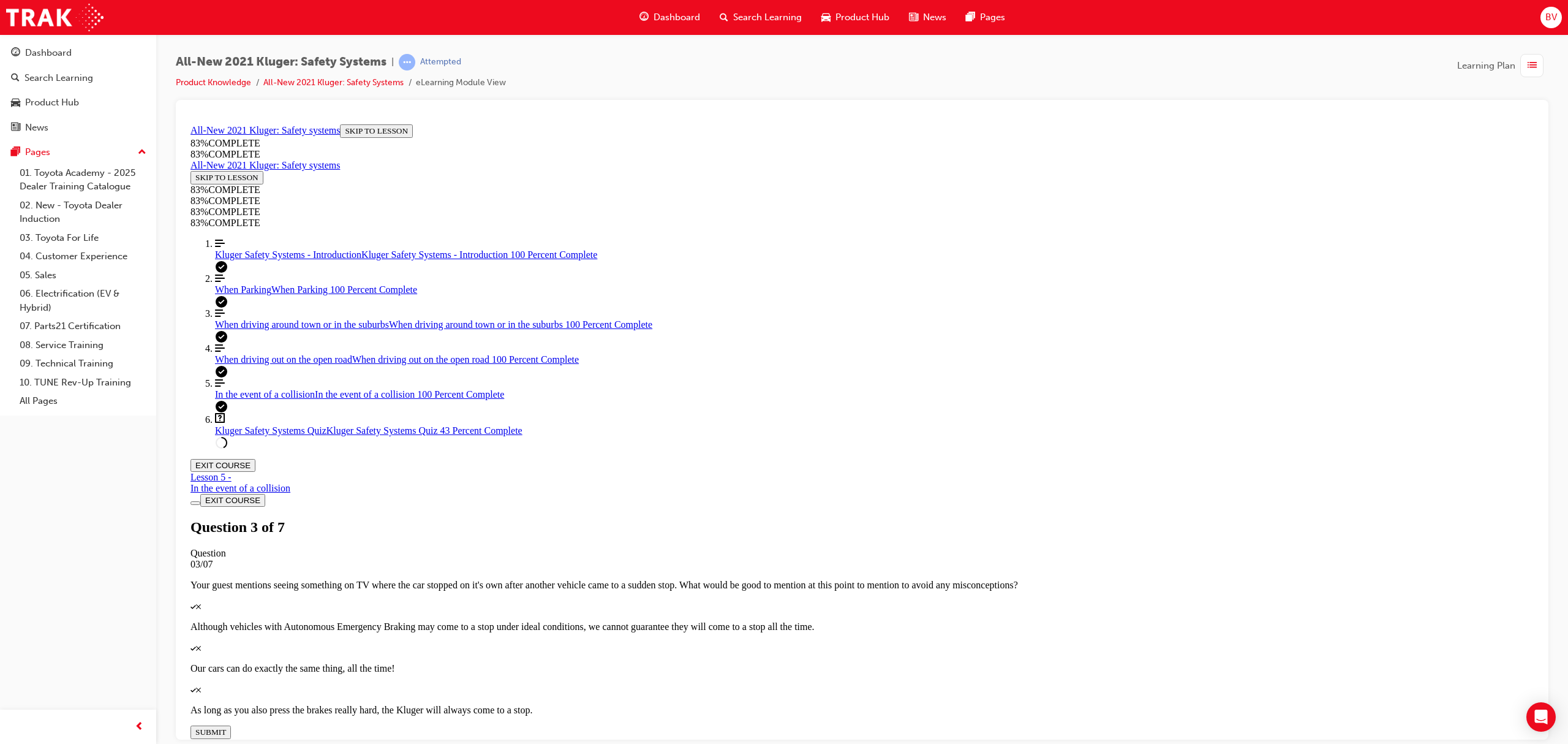
scroll to position [172, 0]
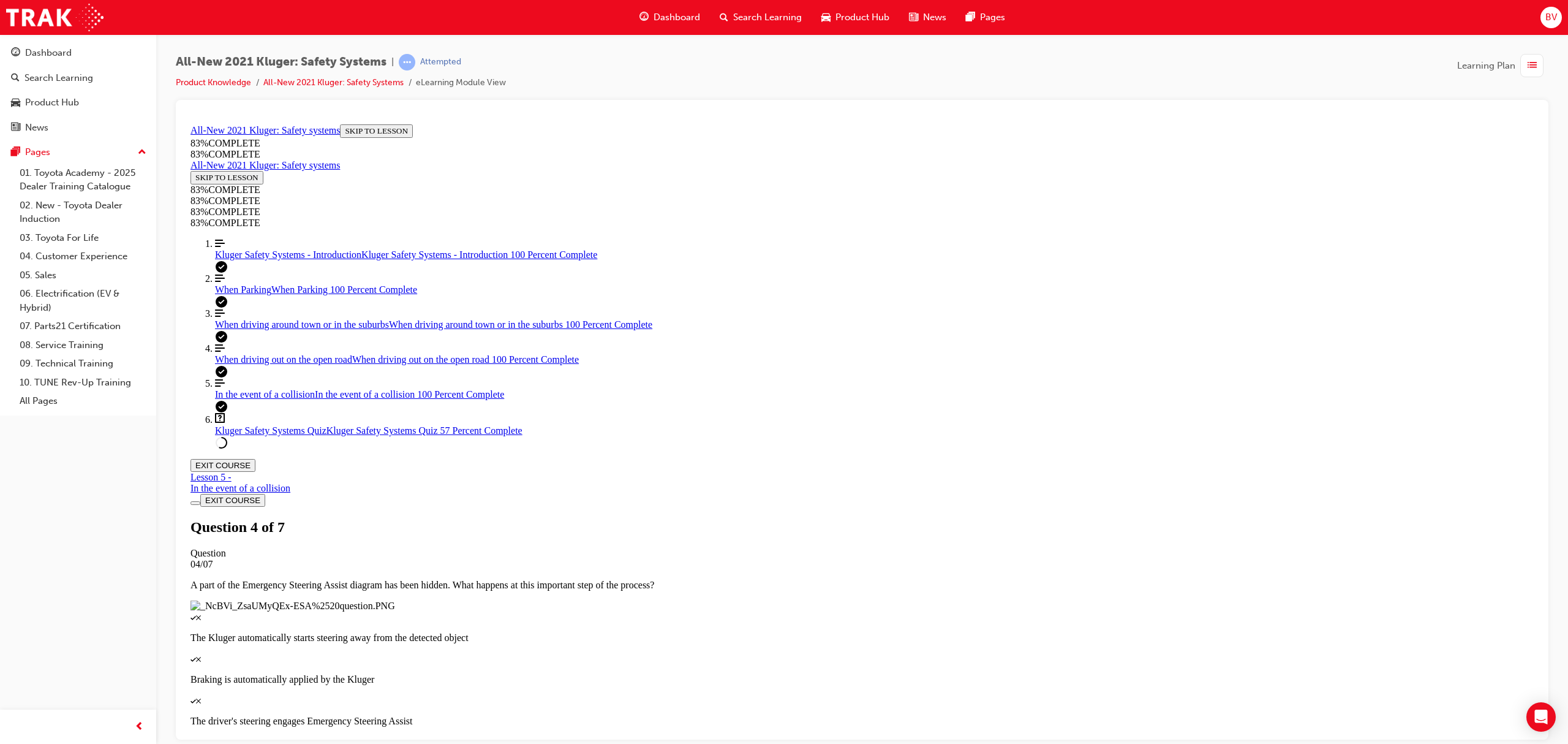
scroll to position [44, 0]
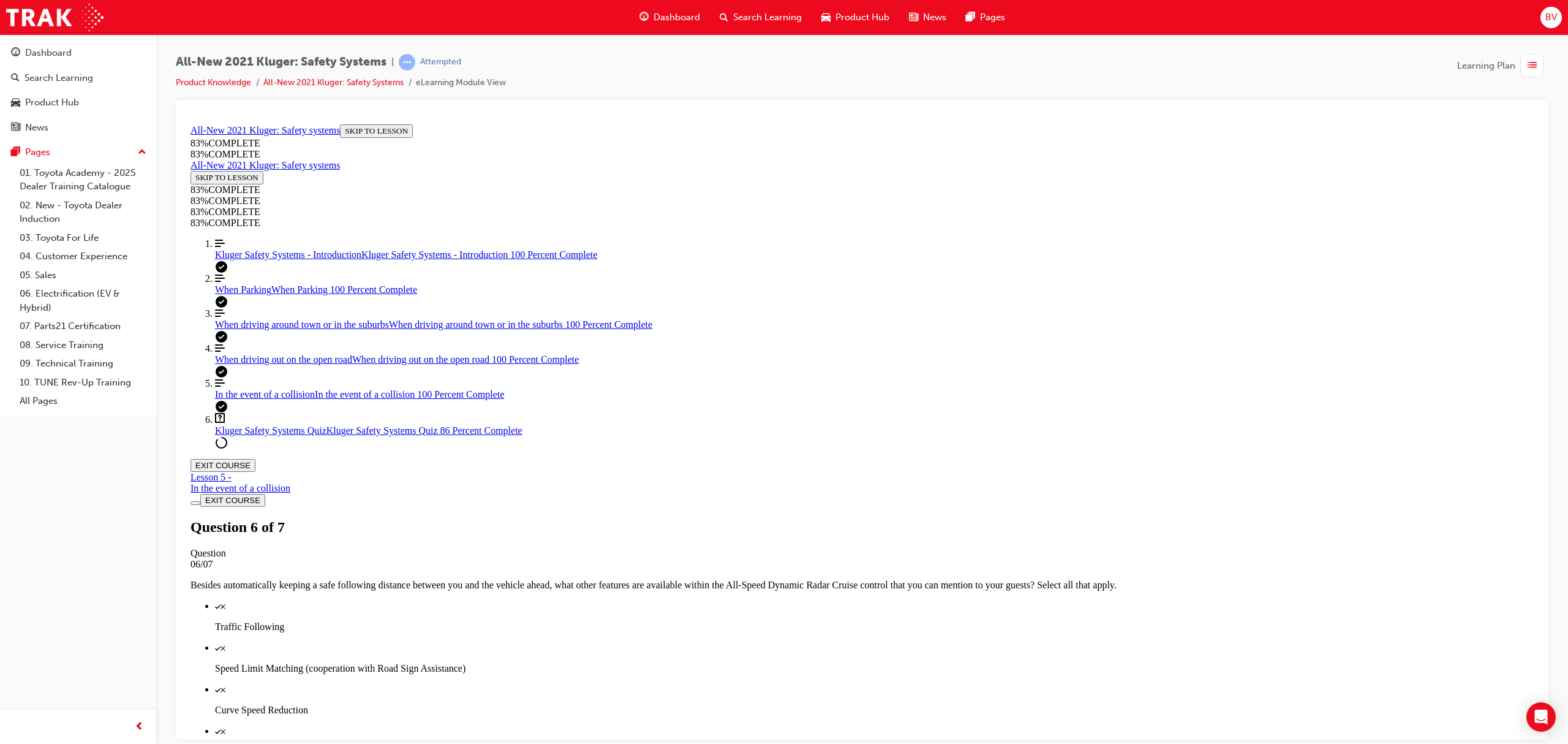
scroll to position [44, 0]
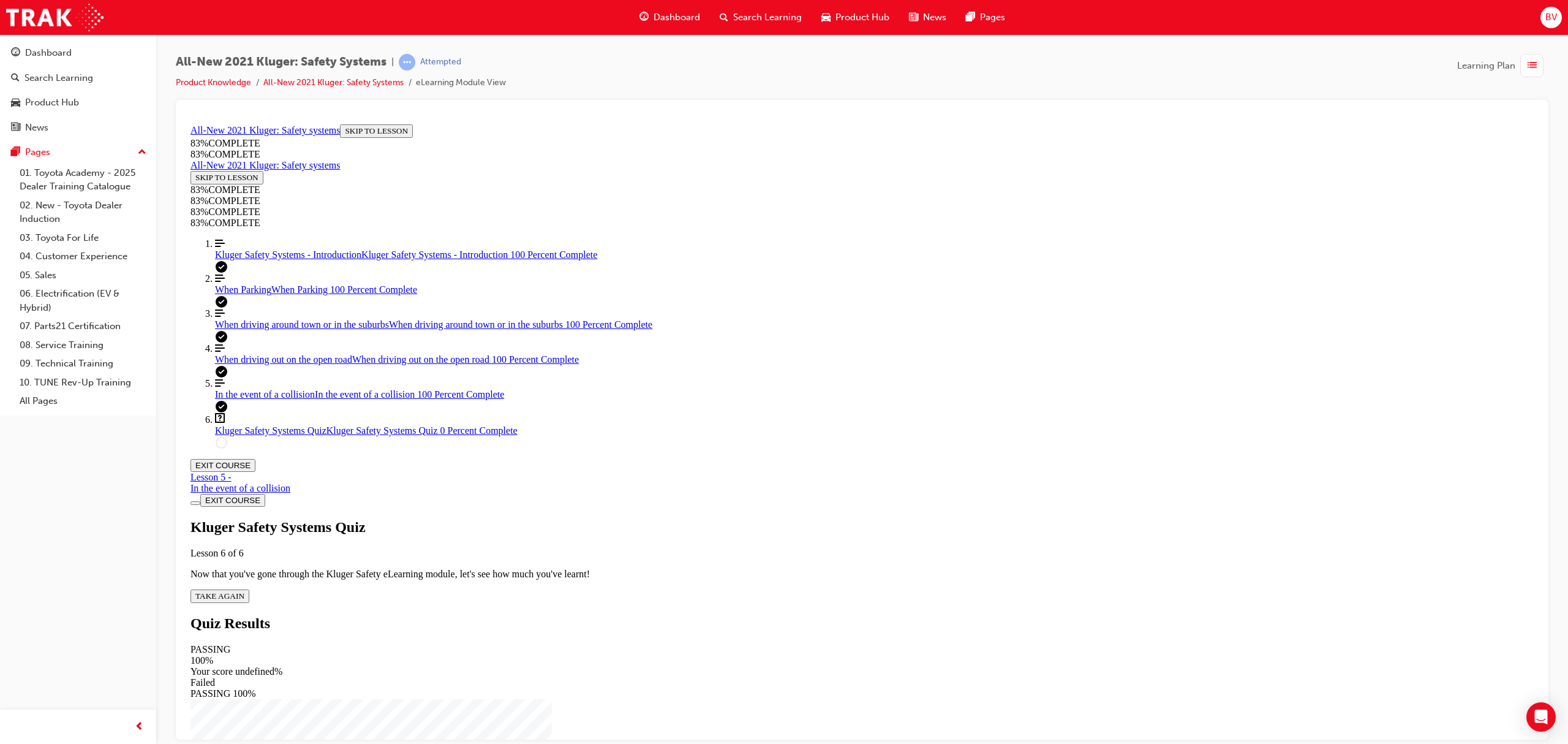
click at [772, 518] on div "Kluger Safety Systems Quiz Lesson 6 of 6 Now that you've gone through the Kluge…" at bounding box center [862, 560] width 1343 height 84
click at [245, 590] on span "TAKE AGAIN" at bounding box center [220, 595] width 49 height 9
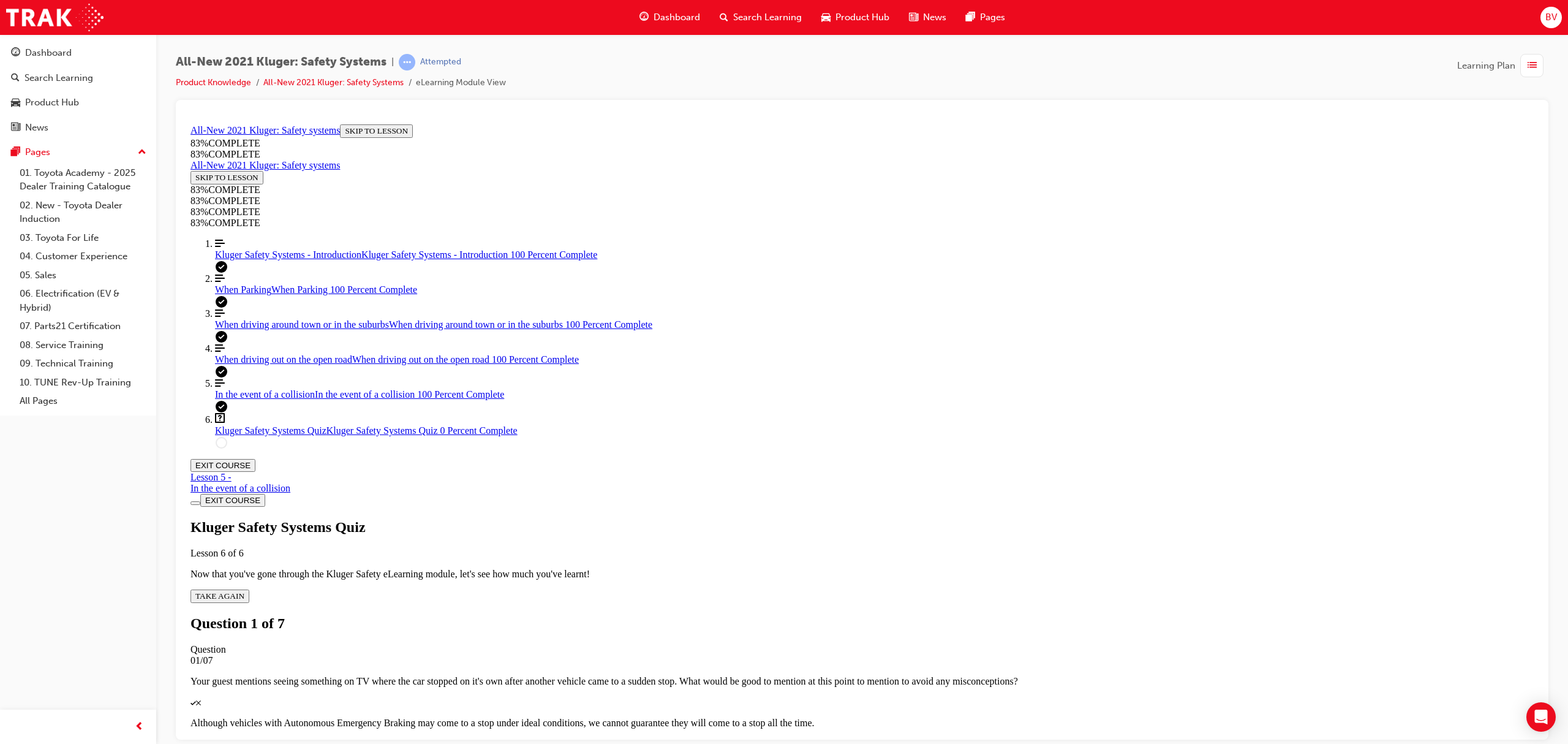
click at [841, 717] on p "Although vehicles with Autonomous Emergency Braking may come to a stop under id…" at bounding box center [862, 722] width 1343 height 11
drag, startPoint x: 975, startPoint y: 632, endPoint x: 953, endPoint y: 600, distance: 38.8
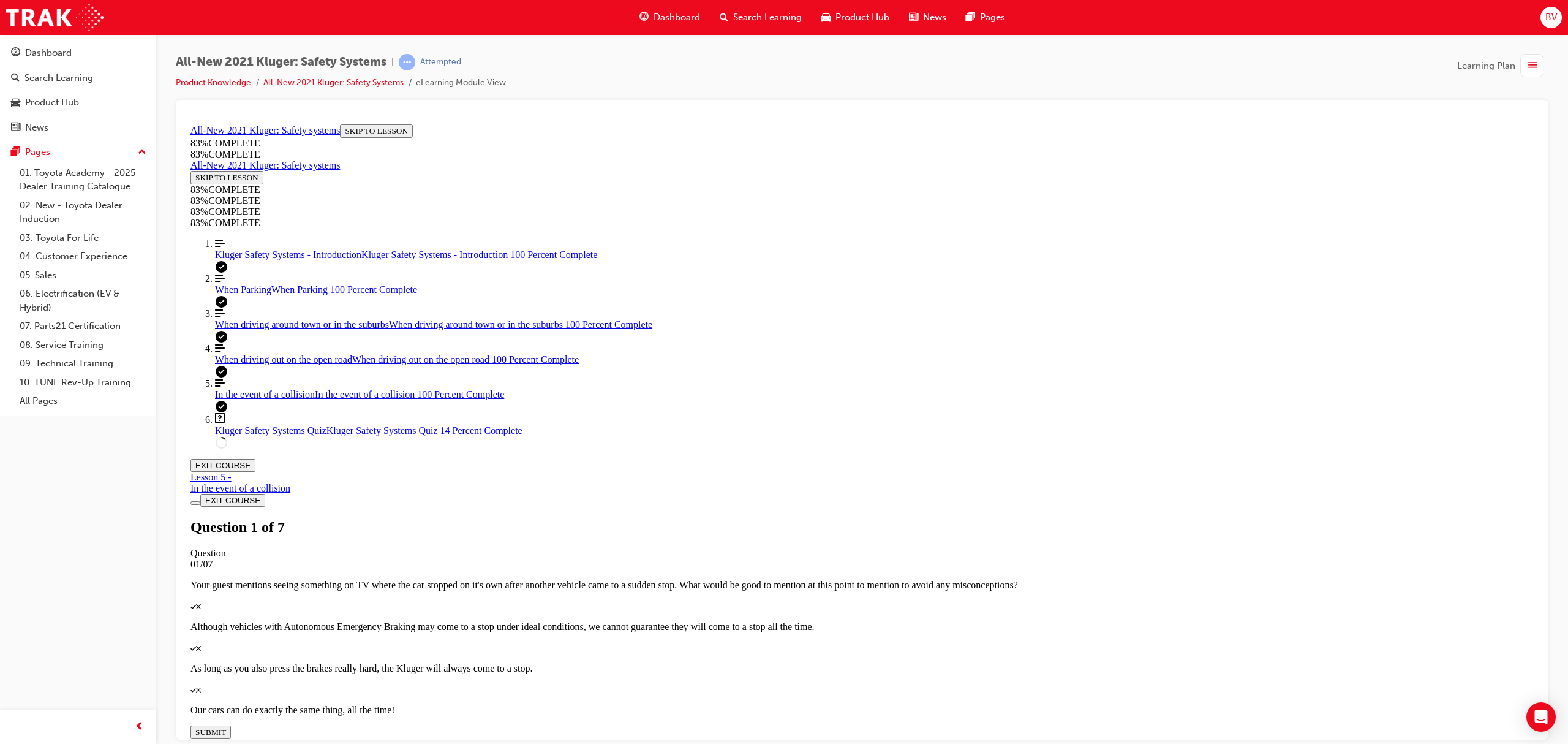
drag, startPoint x: 802, startPoint y: 380, endPoint x: 858, endPoint y: 438, distance: 80.6
drag, startPoint x: 795, startPoint y: 374, endPoint x: 848, endPoint y: 496, distance: 133.0
drag, startPoint x: 786, startPoint y: 377, endPoint x: 850, endPoint y: 388, distance: 64.9
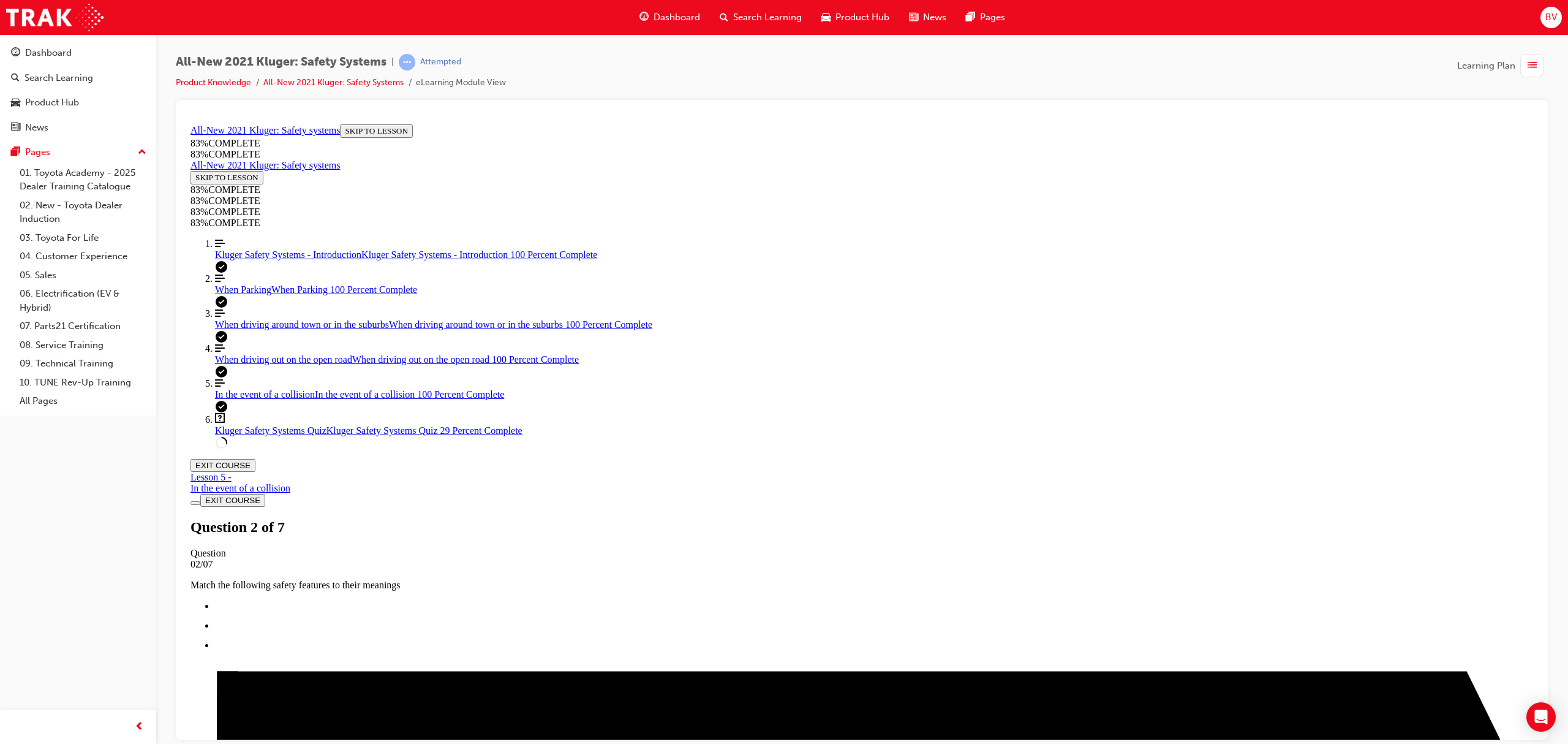
scroll to position [237, 0]
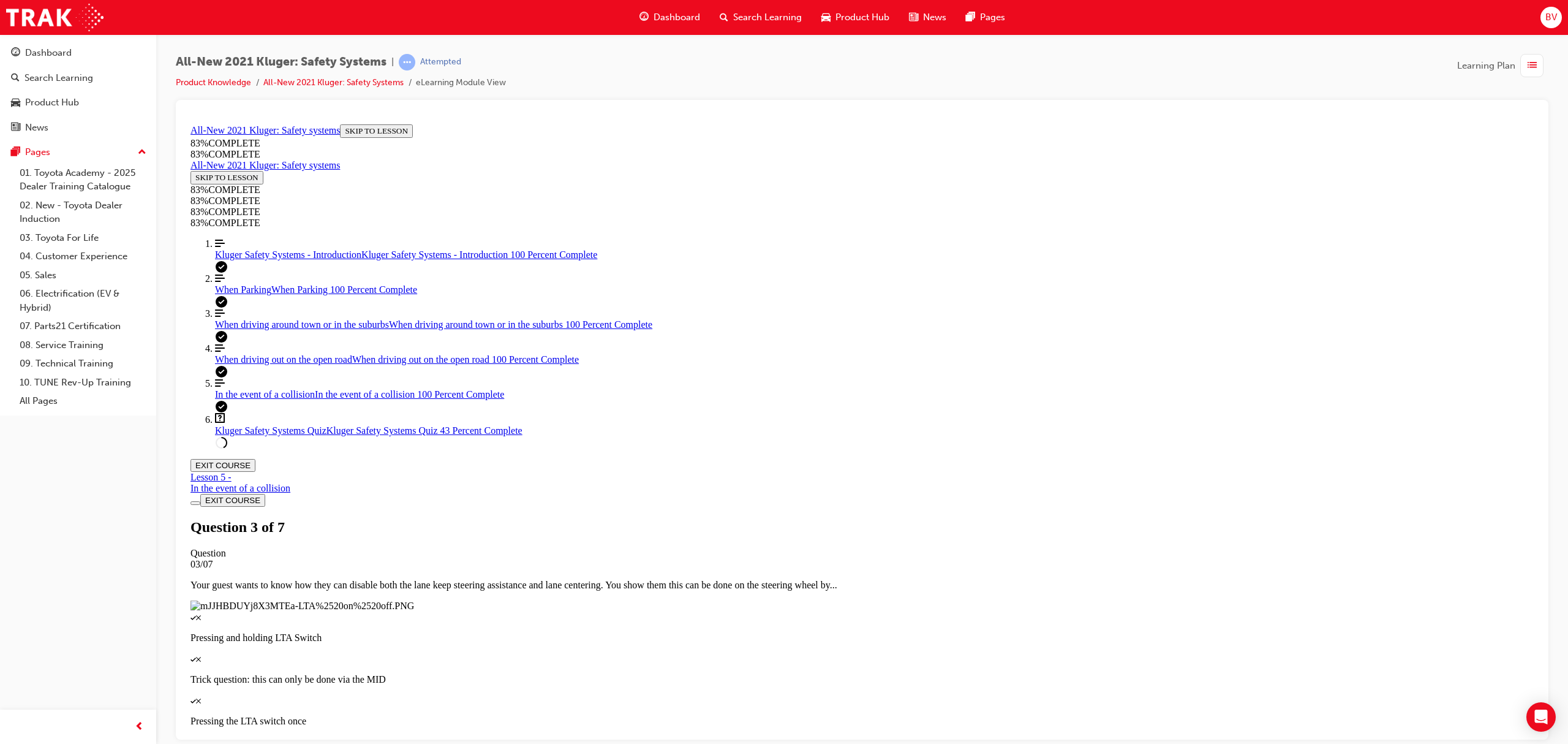
scroll to position [172, 0]
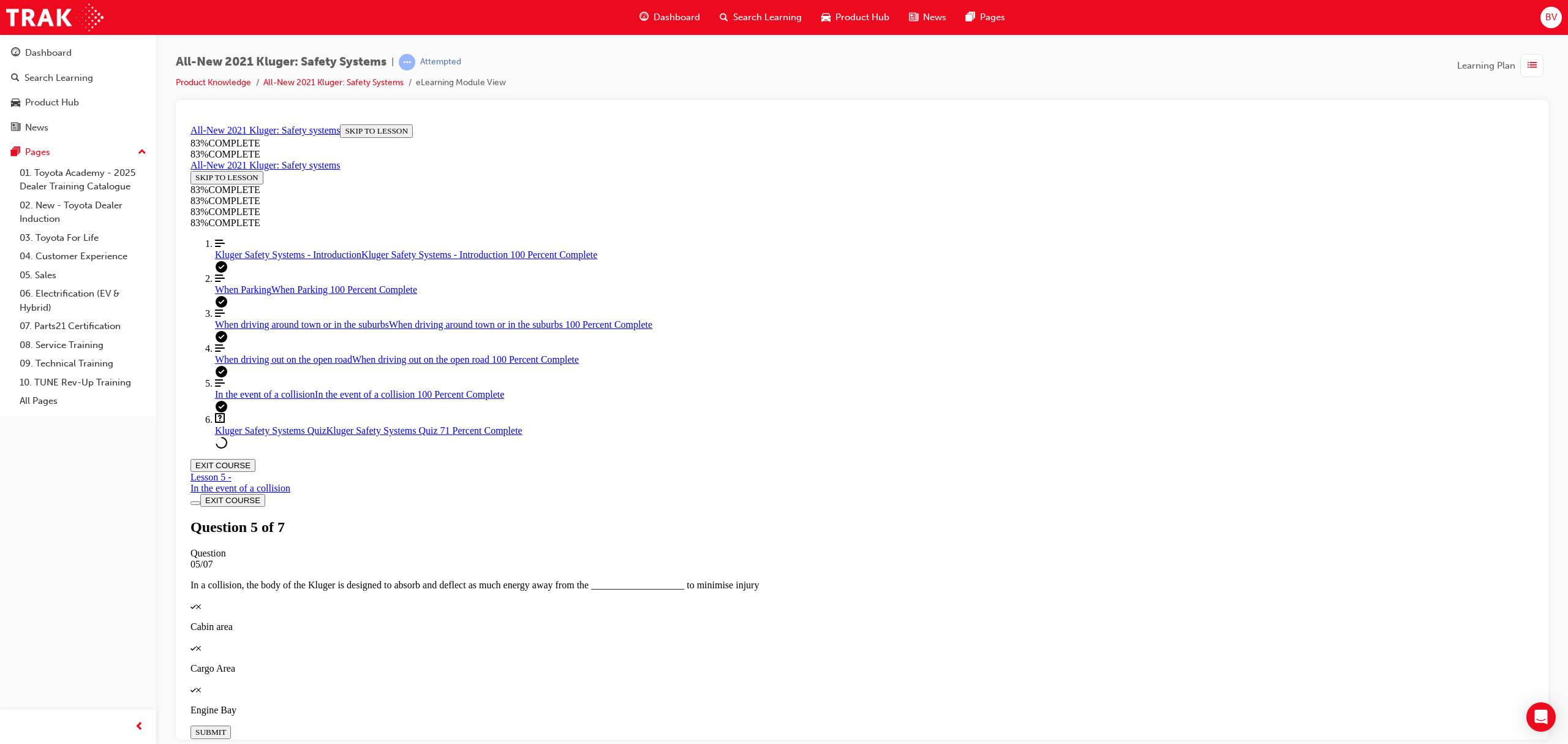
scroll to position [169, 0]
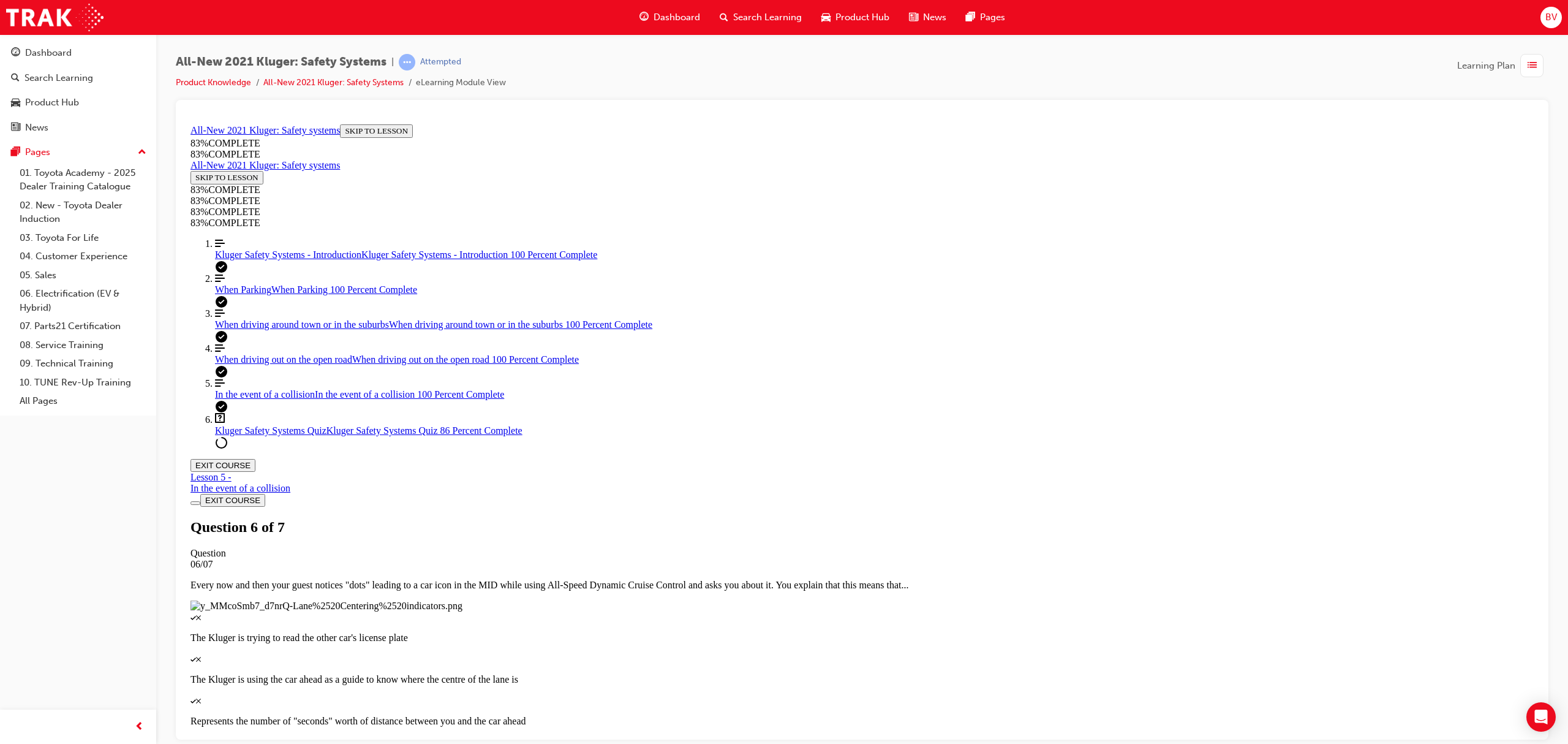
drag, startPoint x: 753, startPoint y: 584, endPoint x: 751, endPoint y: 606, distance: 22.1
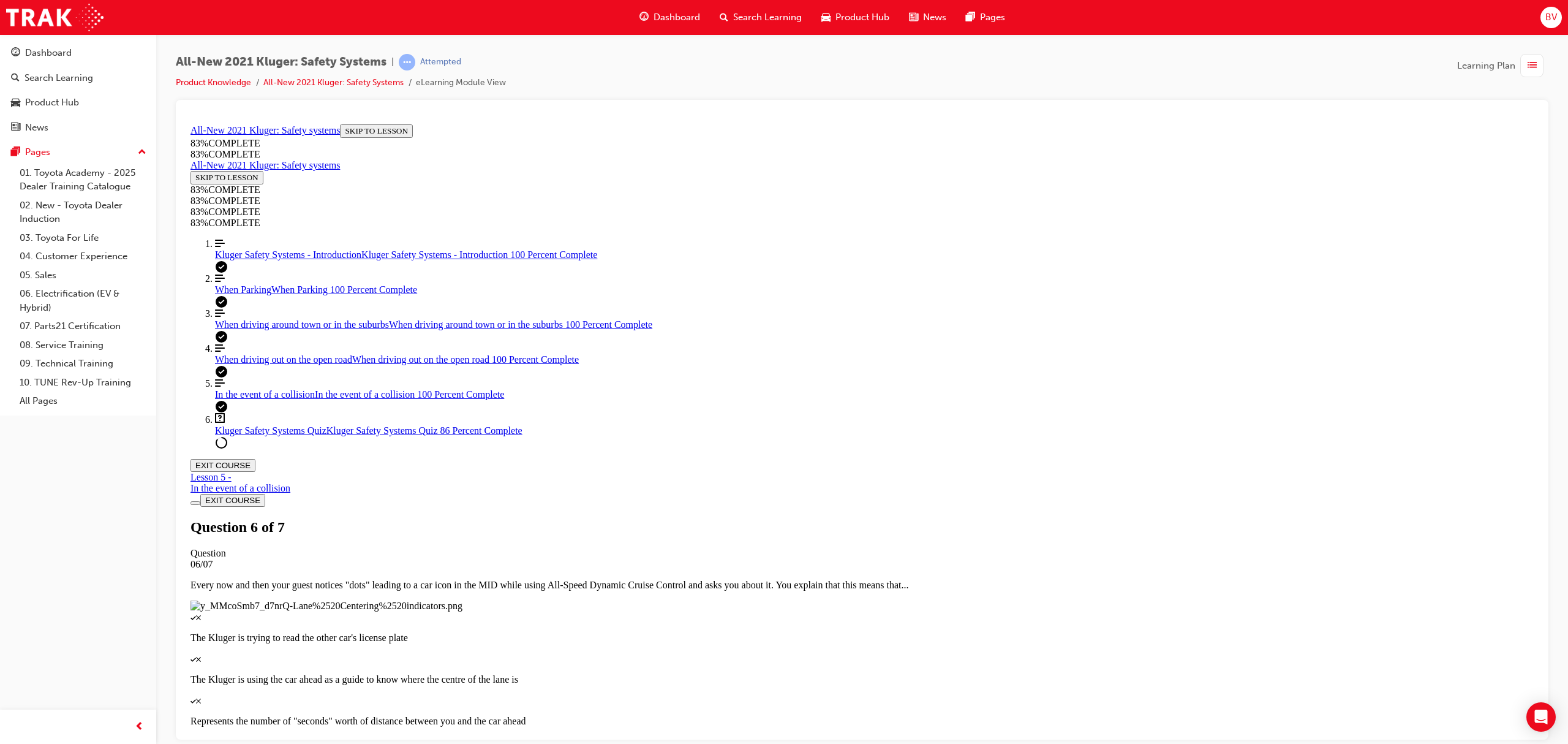
drag, startPoint x: 752, startPoint y: 618, endPoint x: 751, endPoint y: 630, distance: 12.0
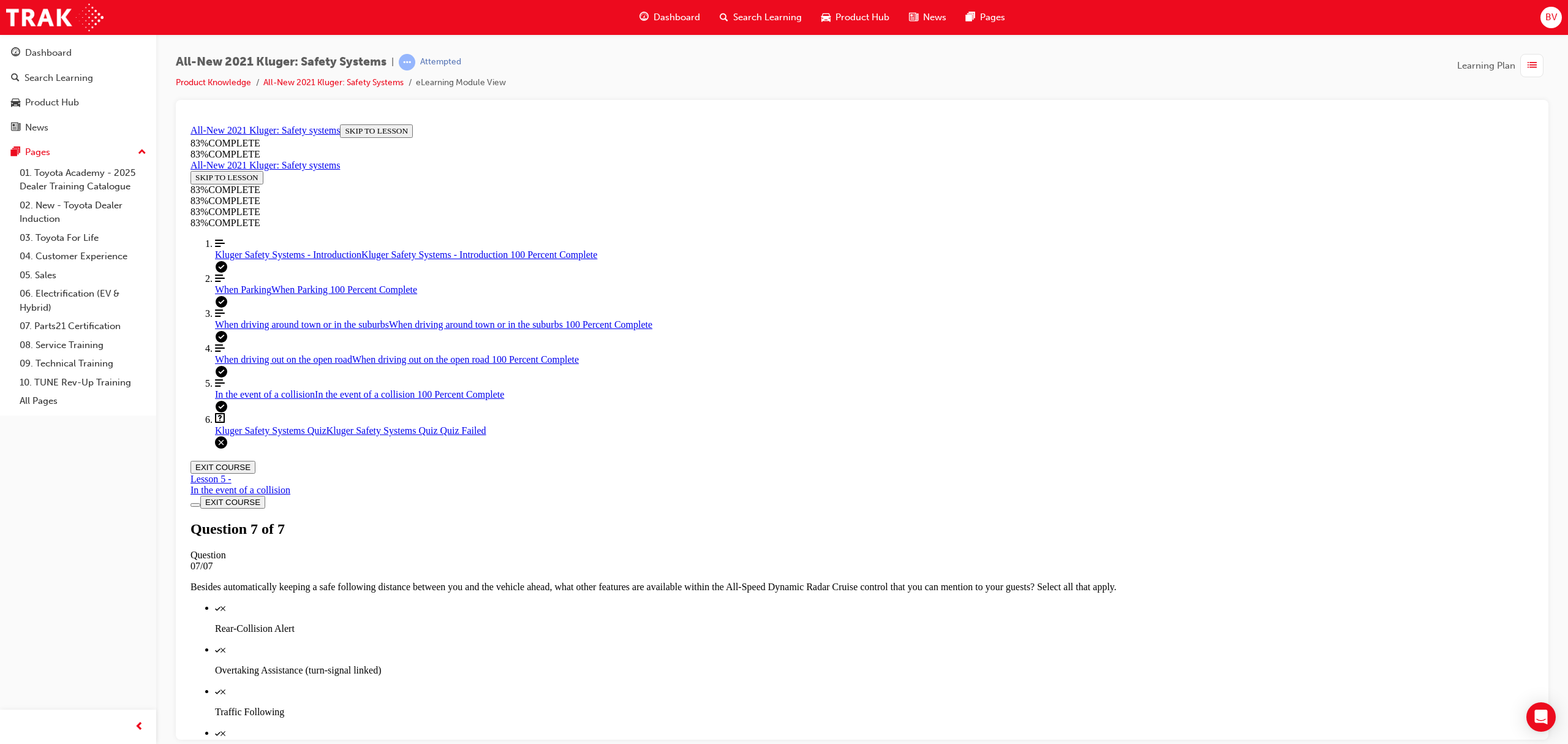
scroll to position [44, 0]
click at [284, 329] on div "When driving around town or in the suburbs When driving around town or in the s…" at bounding box center [874, 324] width 1318 height 11
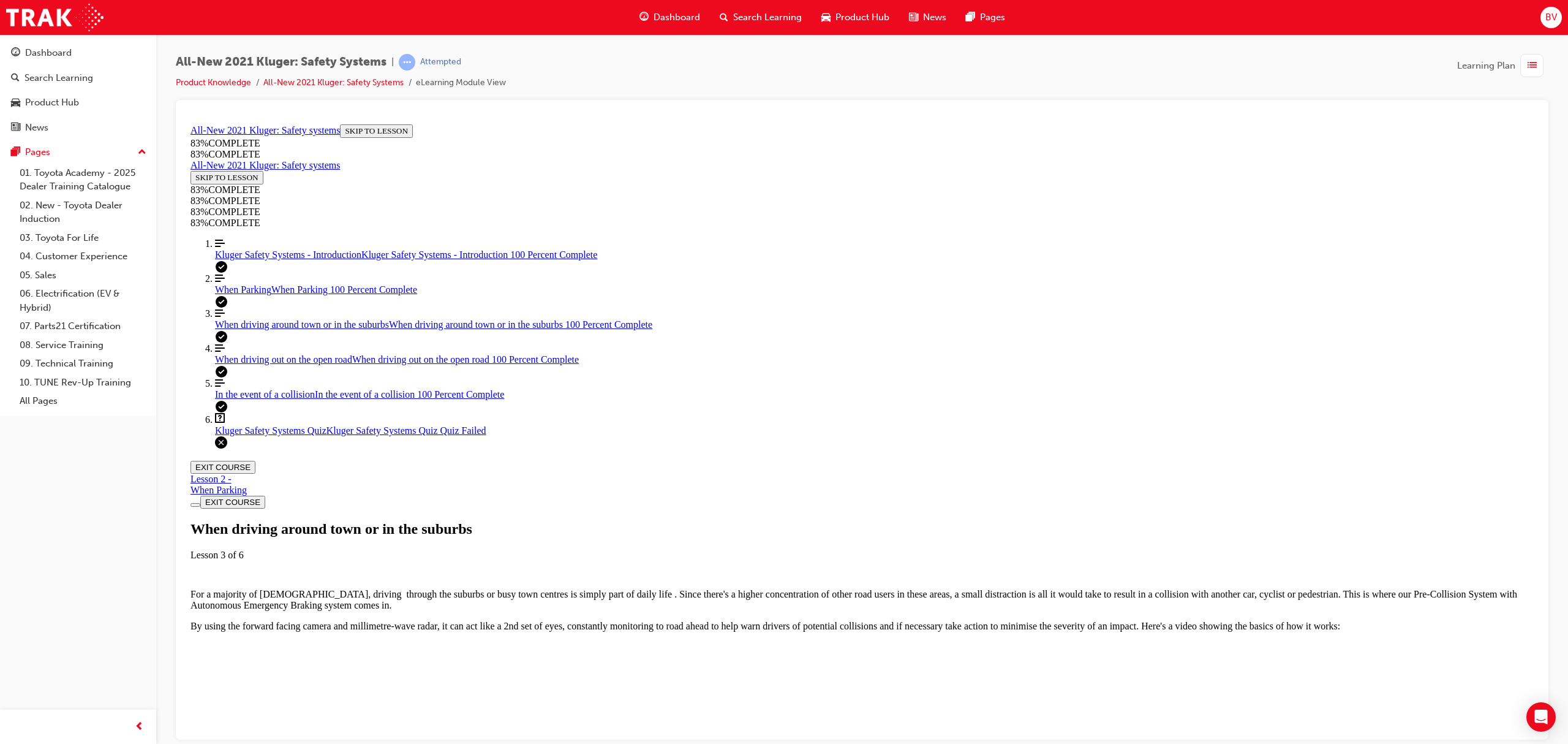
scroll to position [42, 0]
click at [277, 259] on span "Kluger Safety Systems - Introduction" at bounding box center [288, 254] width 146 height 11
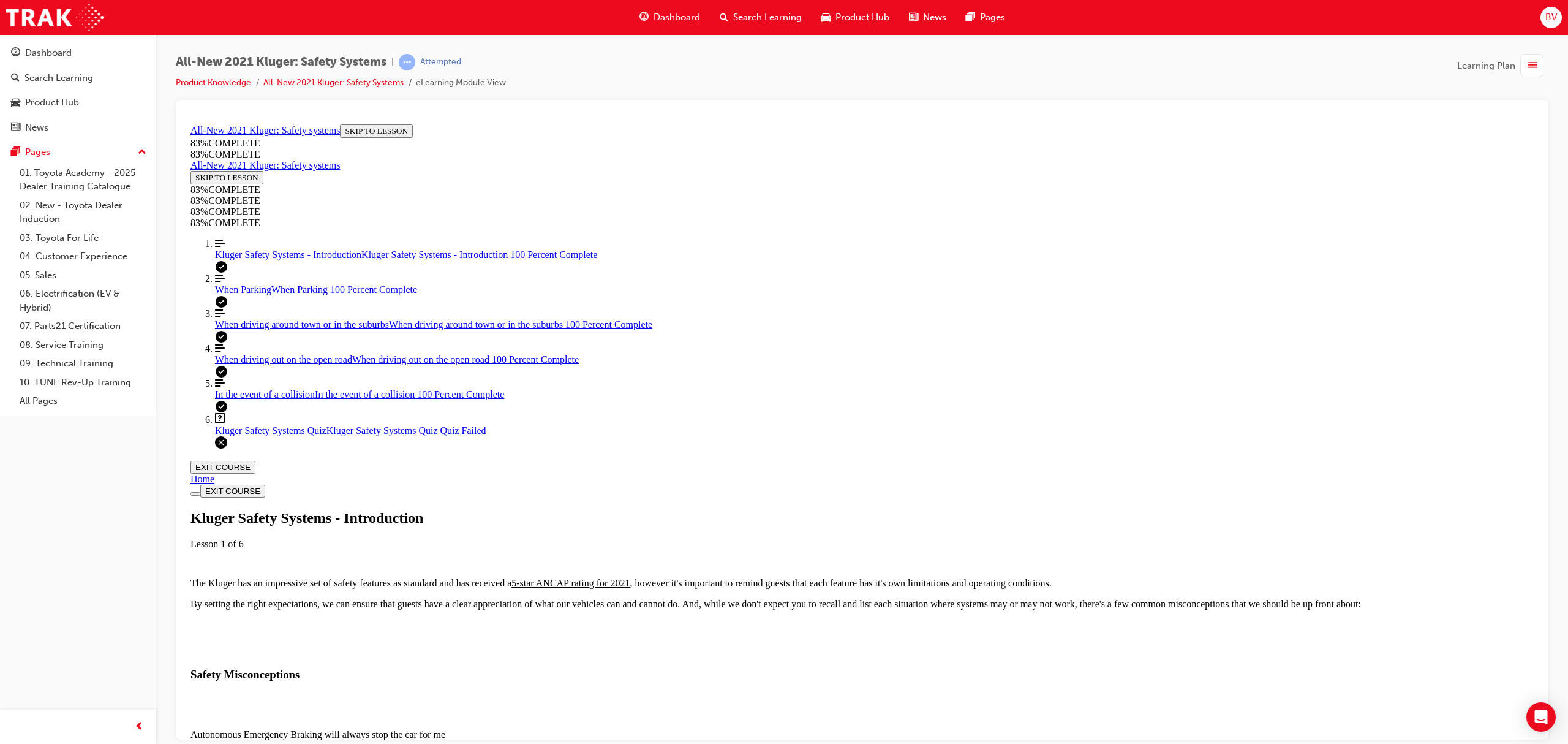
scroll to position [287, 0]
click at [963, 728] on div "Autonomous Emergency Braking will always stop the car for me" at bounding box center [862, 733] width 1343 height 11
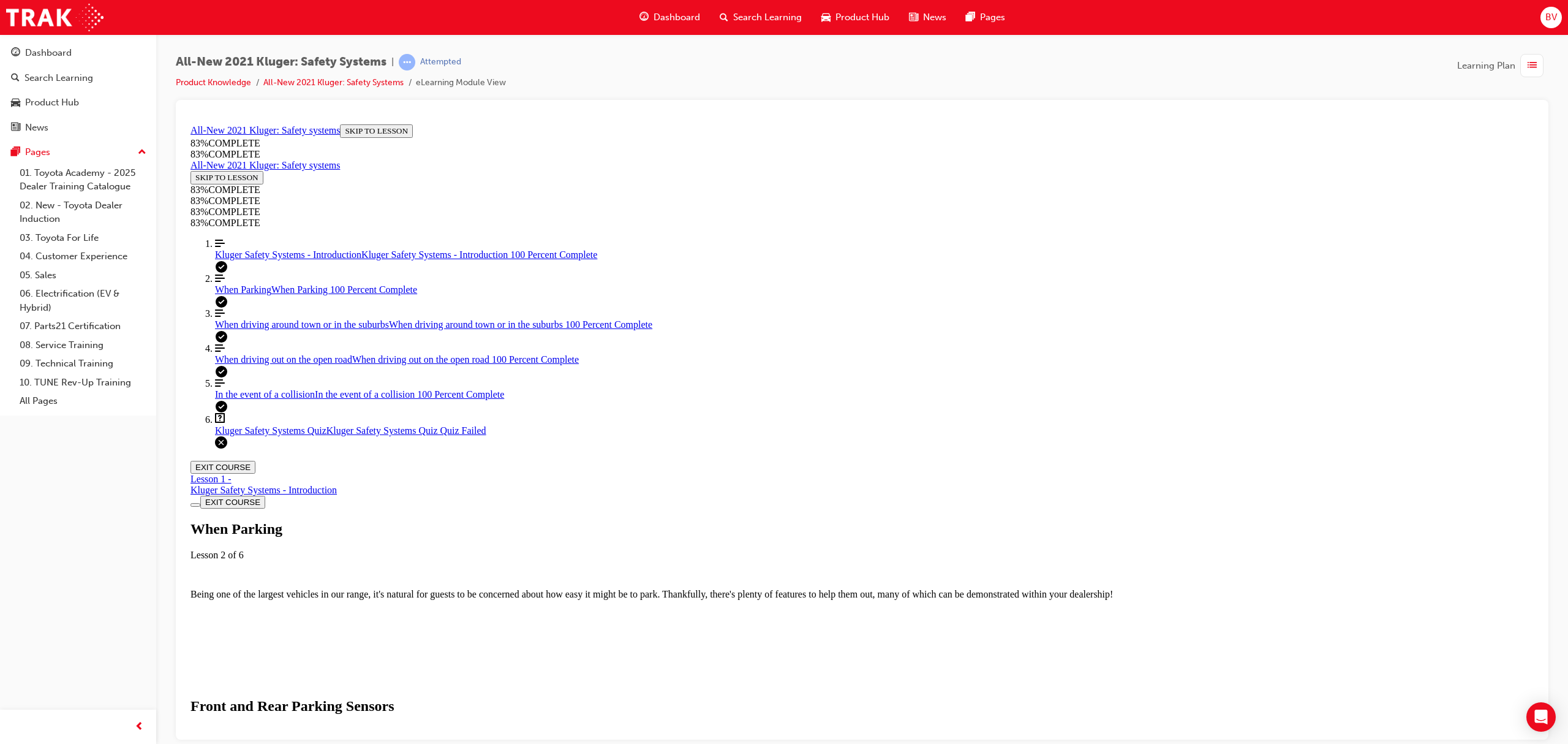
scroll to position [2412, 0]
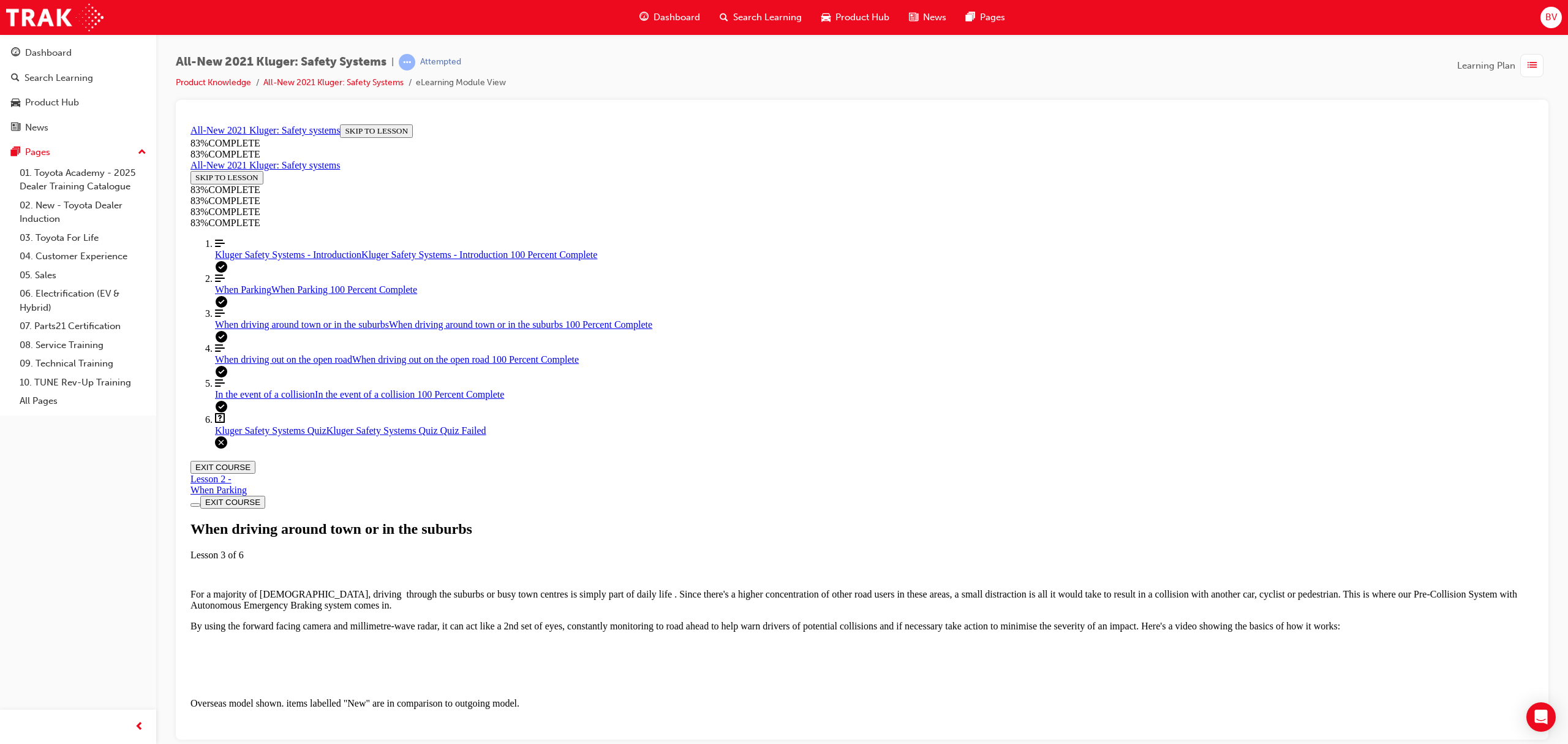
scroll to position [2422, 0]
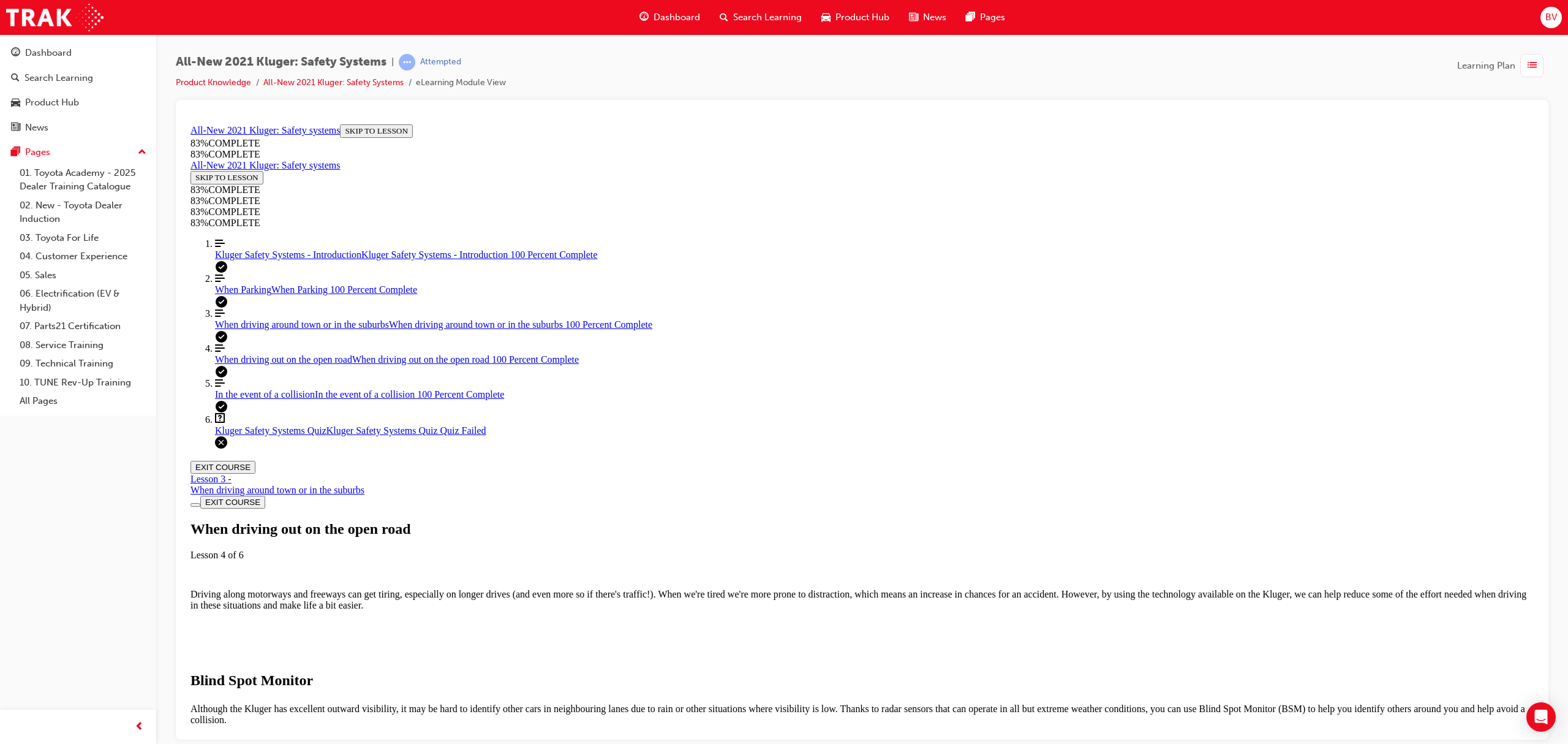
scroll to position [206, 0]
